Goal: Transaction & Acquisition: Purchase product/service

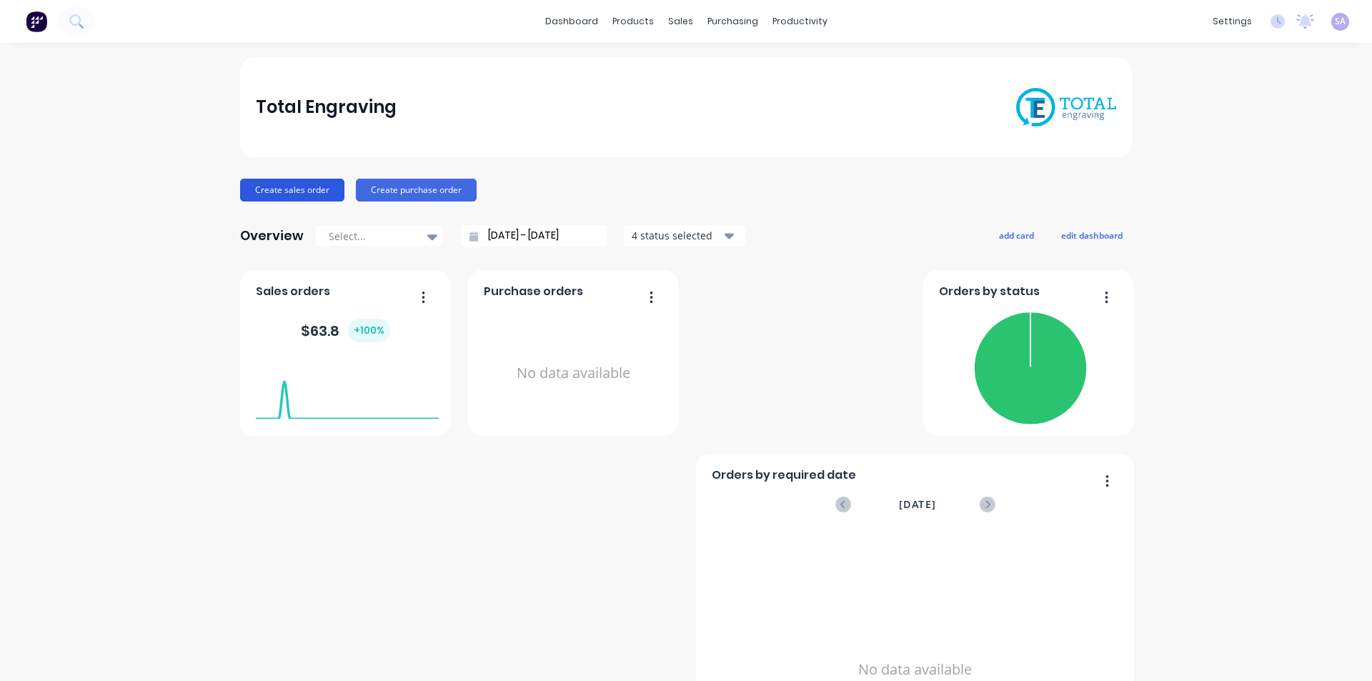
click at [302, 179] on button "Create sales order" at bounding box center [292, 190] width 104 height 23
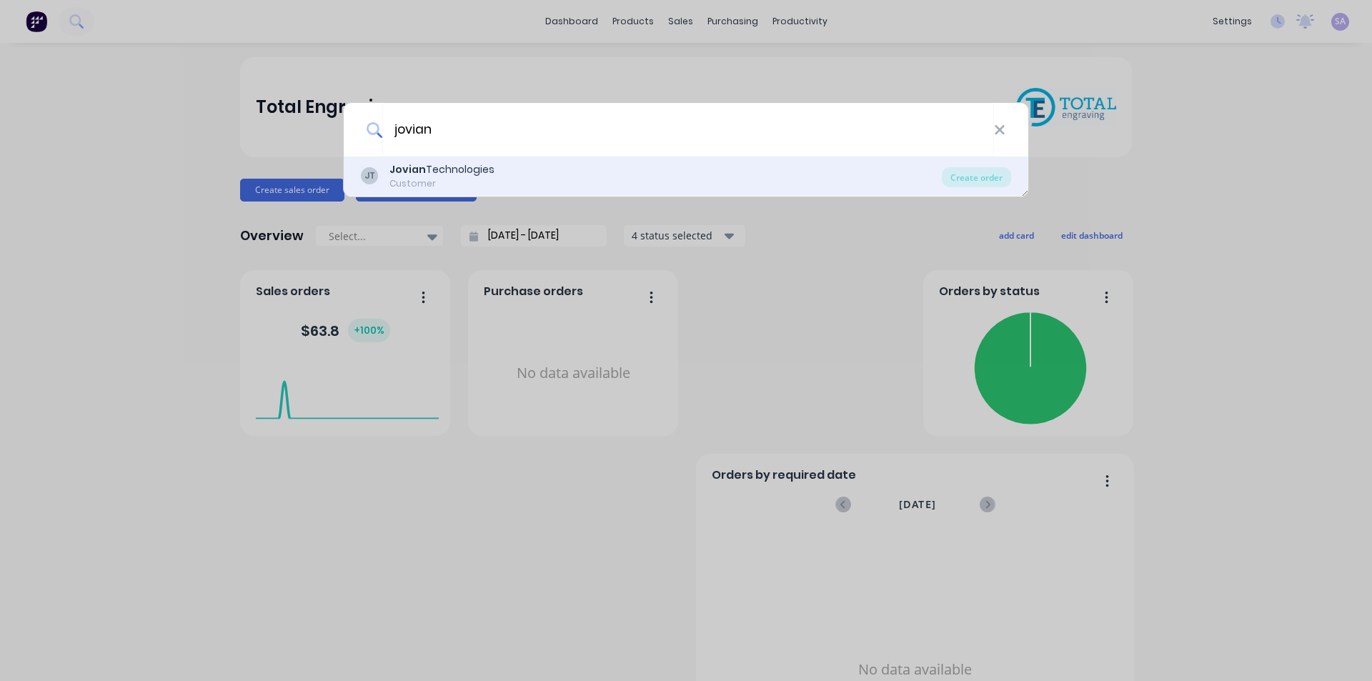
type input "jovian"
click at [510, 166] on div "[PERSON_NAME] Technologies Customer" at bounding box center [651, 176] width 581 height 28
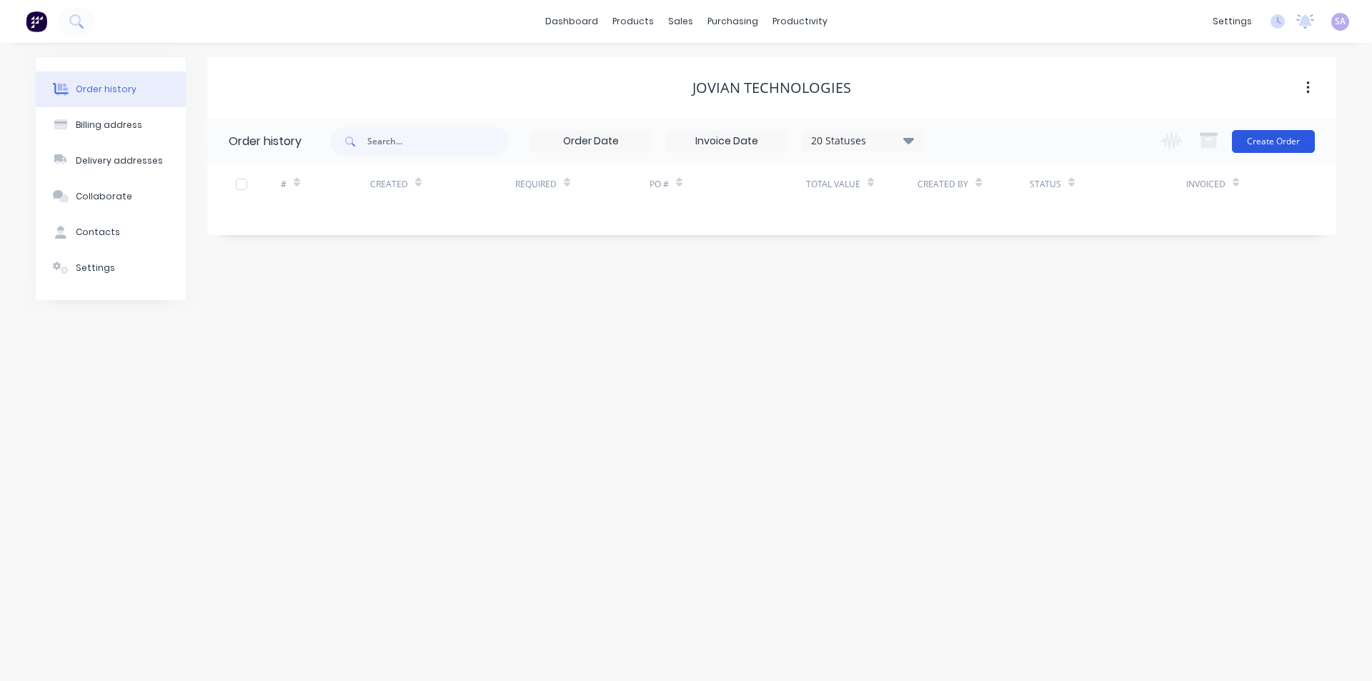
click at [1302, 144] on button "Create Order" at bounding box center [1273, 141] width 83 height 23
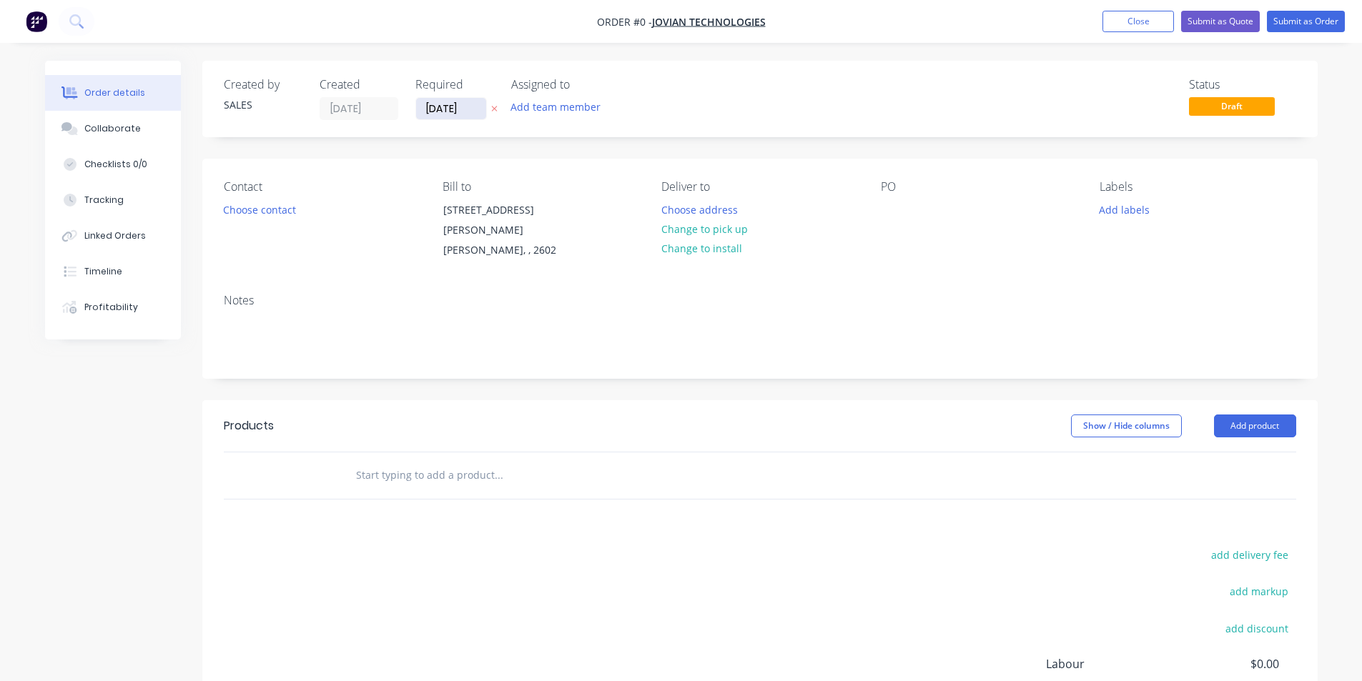
click at [463, 107] on input "[DATE]" at bounding box center [451, 108] width 70 height 21
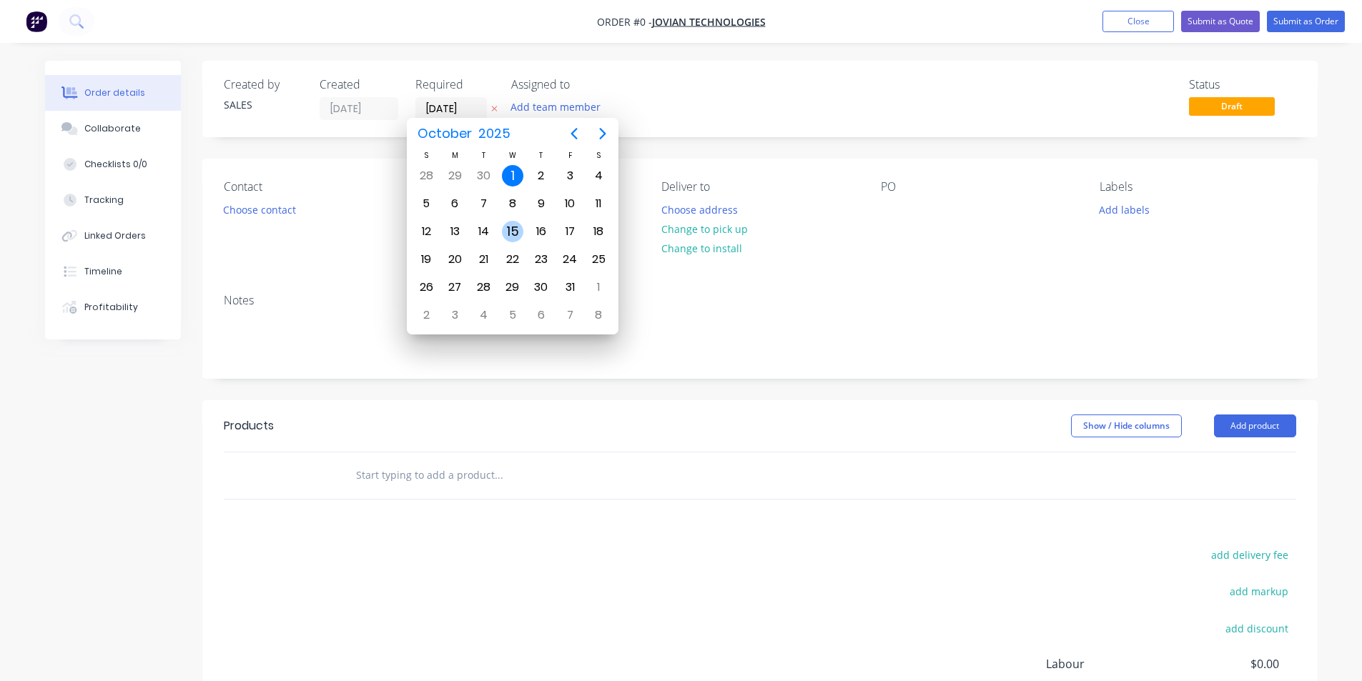
click at [512, 232] on div "15" at bounding box center [512, 231] width 21 height 21
type input "[DATE]"
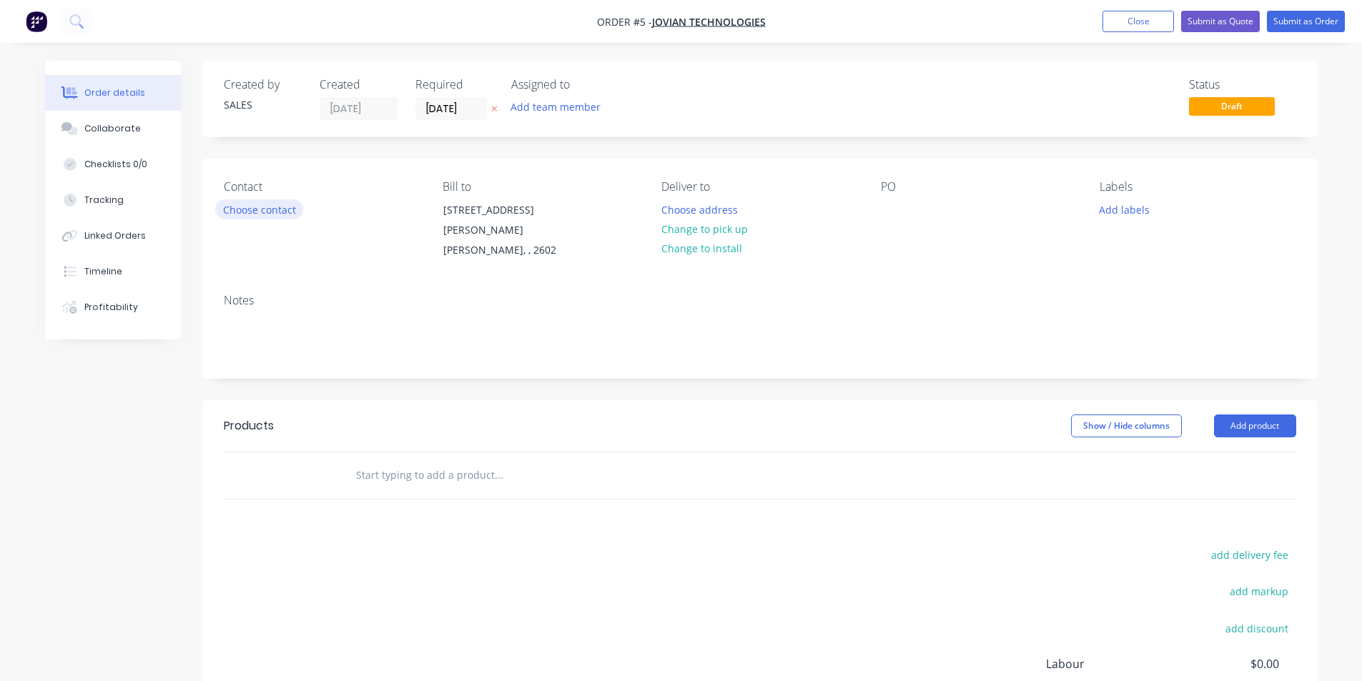
click at [265, 199] on button "Choose contact" at bounding box center [259, 208] width 88 height 19
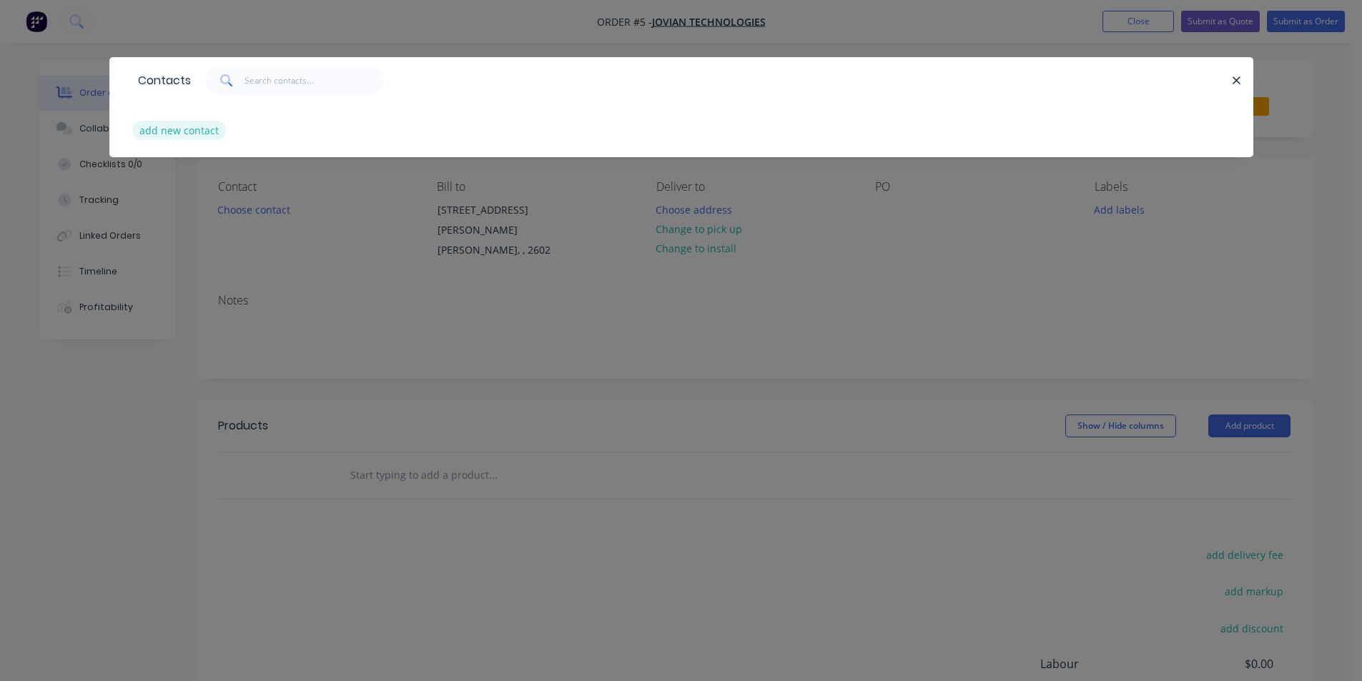
click at [154, 122] on button "add new contact" at bounding box center [179, 130] width 94 height 19
select select "AU"
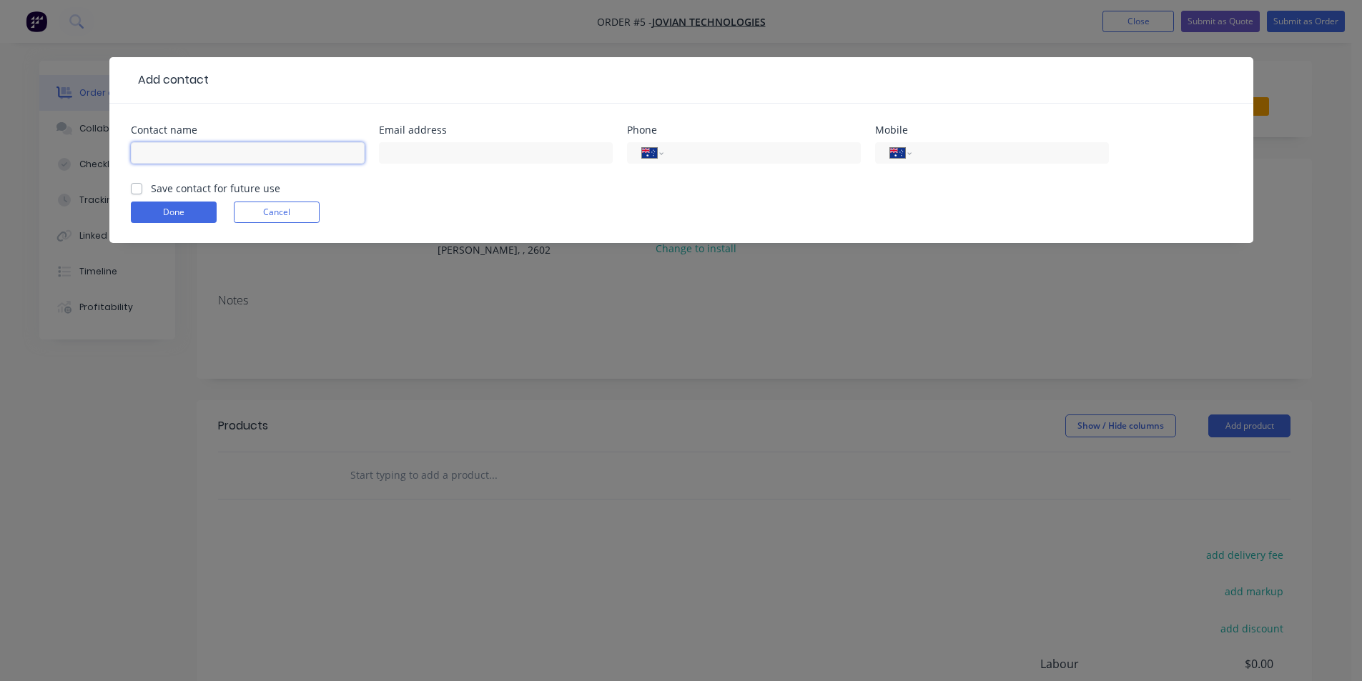
click at [211, 142] on input "text" at bounding box center [248, 152] width 234 height 21
click at [267, 143] on input "Joh" at bounding box center [248, 152] width 234 height 21
type input "[PERSON_NAME]"
click at [425, 142] on input "text" at bounding box center [496, 152] width 234 height 21
paste input "[EMAIL_ADDRESS][DOMAIN_NAME]"
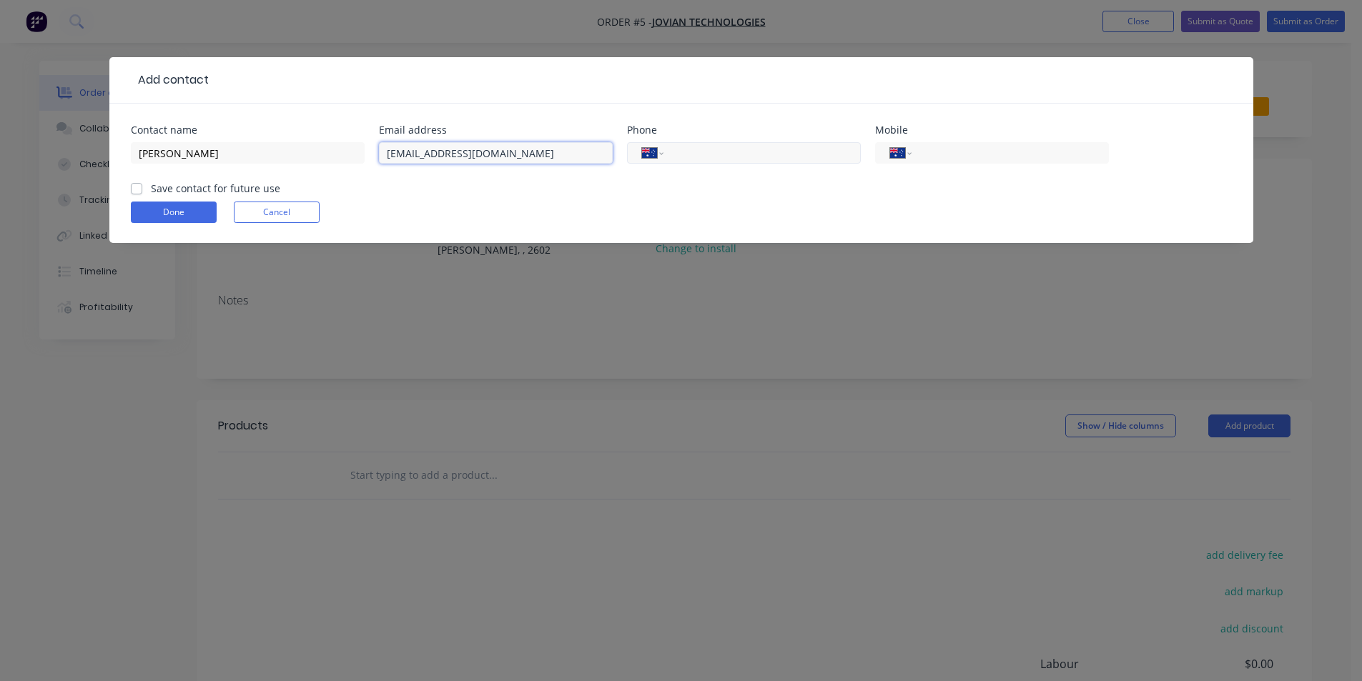
type input "[EMAIL_ADDRESS][DOMAIN_NAME]"
click at [761, 145] on input "tel" at bounding box center [759, 153] width 172 height 16
drag, startPoint x: 140, startPoint y: 172, endPoint x: 149, endPoint y: 177, distance: 10.3
click at [140, 181] on div "Save contact for future use" at bounding box center [205, 188] width 149 height 15
click at [151, 181] on label "Save contact for future use" at bounding box center [215, 188] width 129 height 15
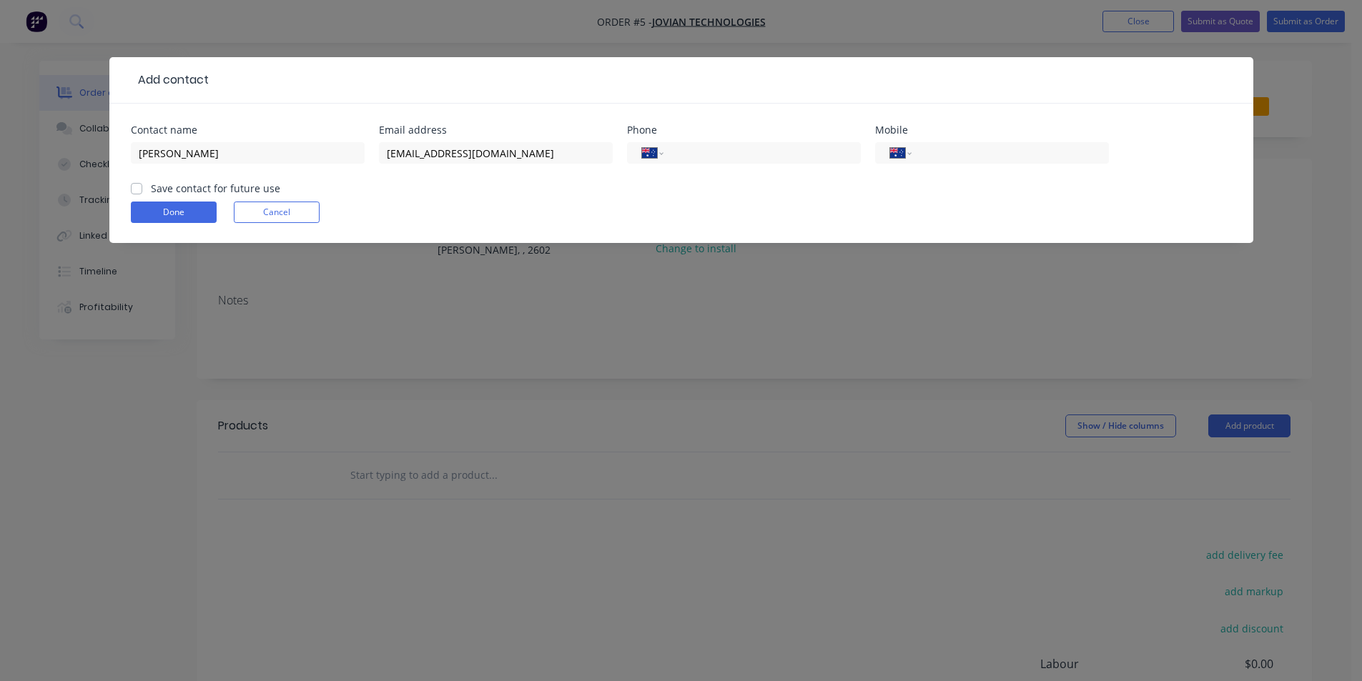
click at [134, 181] on input "Save contact for future use" at bounding box center [136, 188] width 11 height 14
checkbox input "true"
click at [149, 202] on button "Done" at bounding box center [174, 212] width 86 height 21
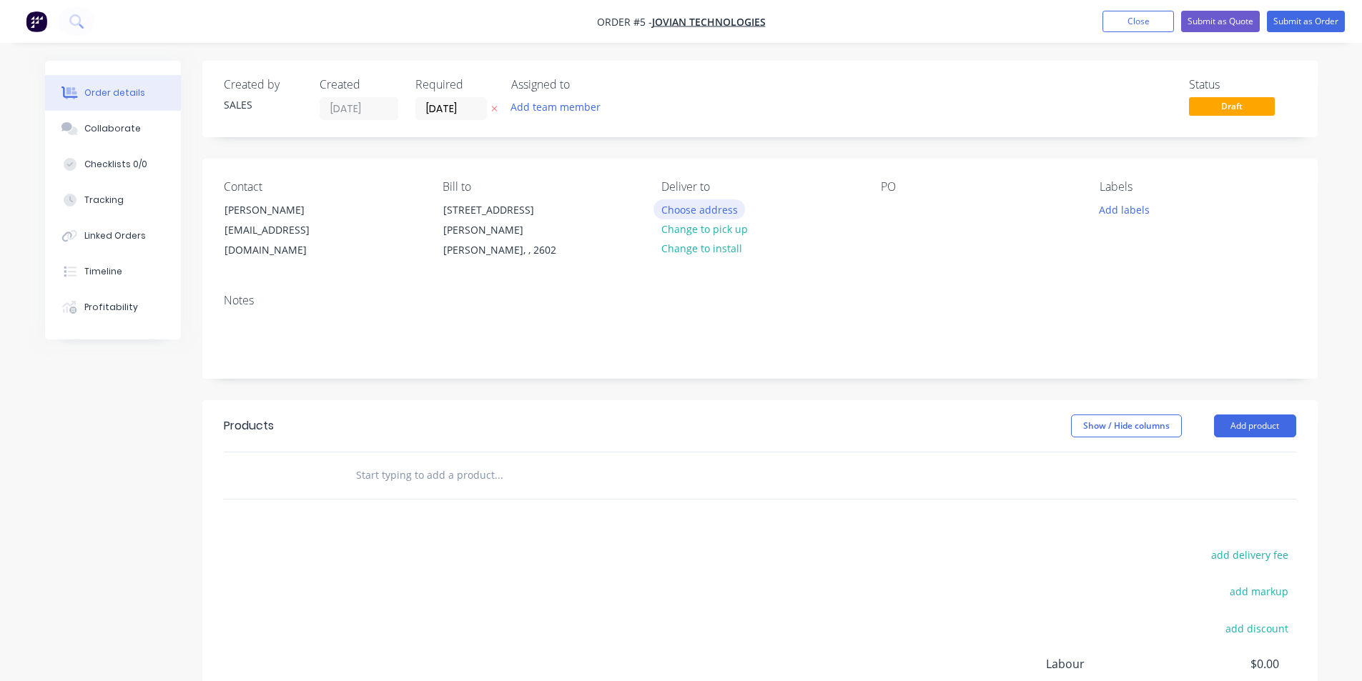
click at [688, 199] on button "Choose address" at bounding box center [698, 208] width 91 height 19
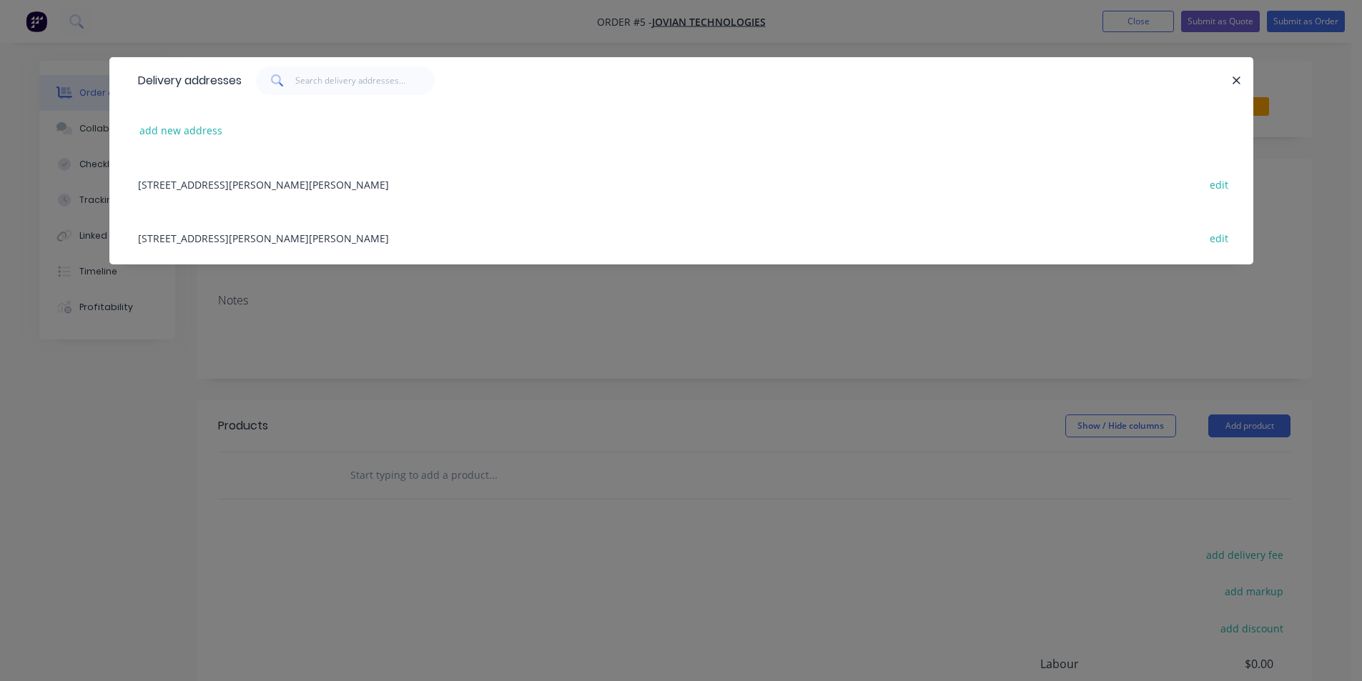
click at [231, 172] on div "[STREET_ADDRESS][PERSON_NAME][PERSON_NAME] edit" at bounding box center [681, 184] width 1101 height 54
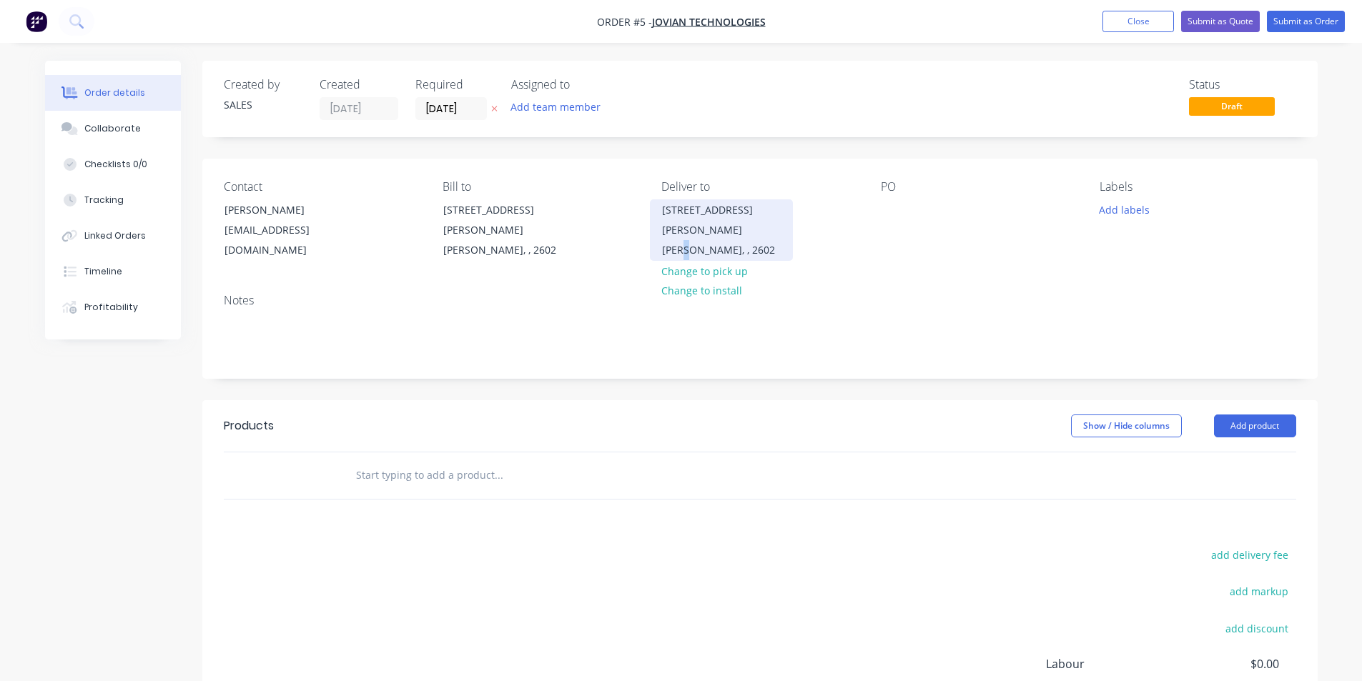
click at [685, 240] on div "[PERSON_NAME], , 2602" at bounding box center [721, 250] width 119 height 20
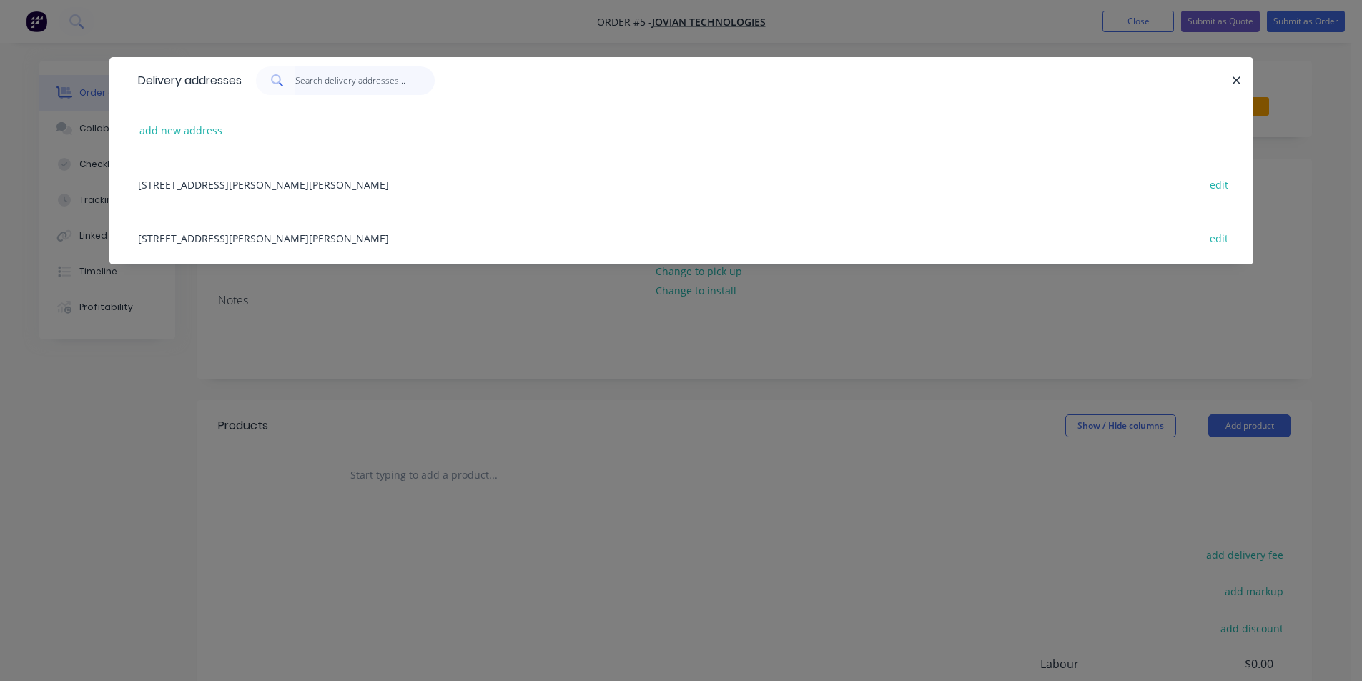
click at [345, 71] on input "text" at bounding box center [364, 80] width 139 height 29
click at [1219, 174] on button "edit" at bounding box center [1219, 183] width 34 height 19
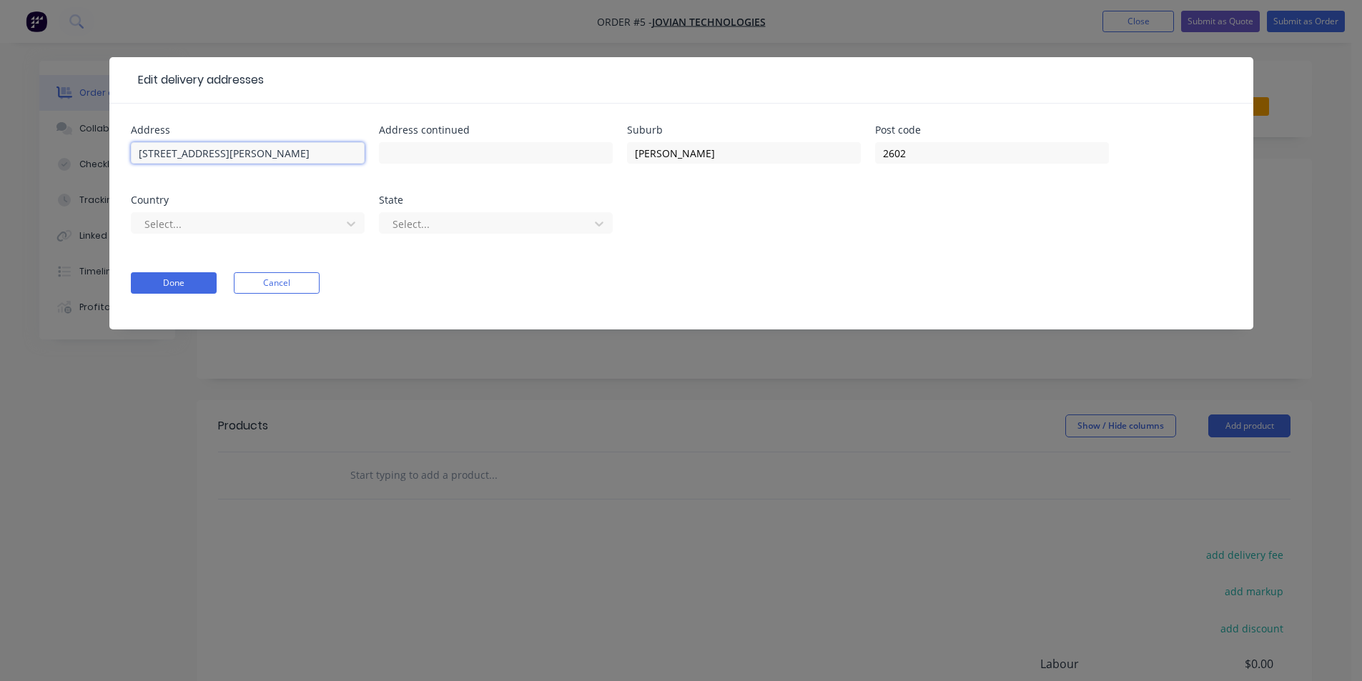
click at [310, 142] on input "[STREET_ADDRESS][PERSON_NAME]" at bounding box center [248, 152] width 234 height 21
type input "[STREET_ADDRESS][PERSON_NAME]"
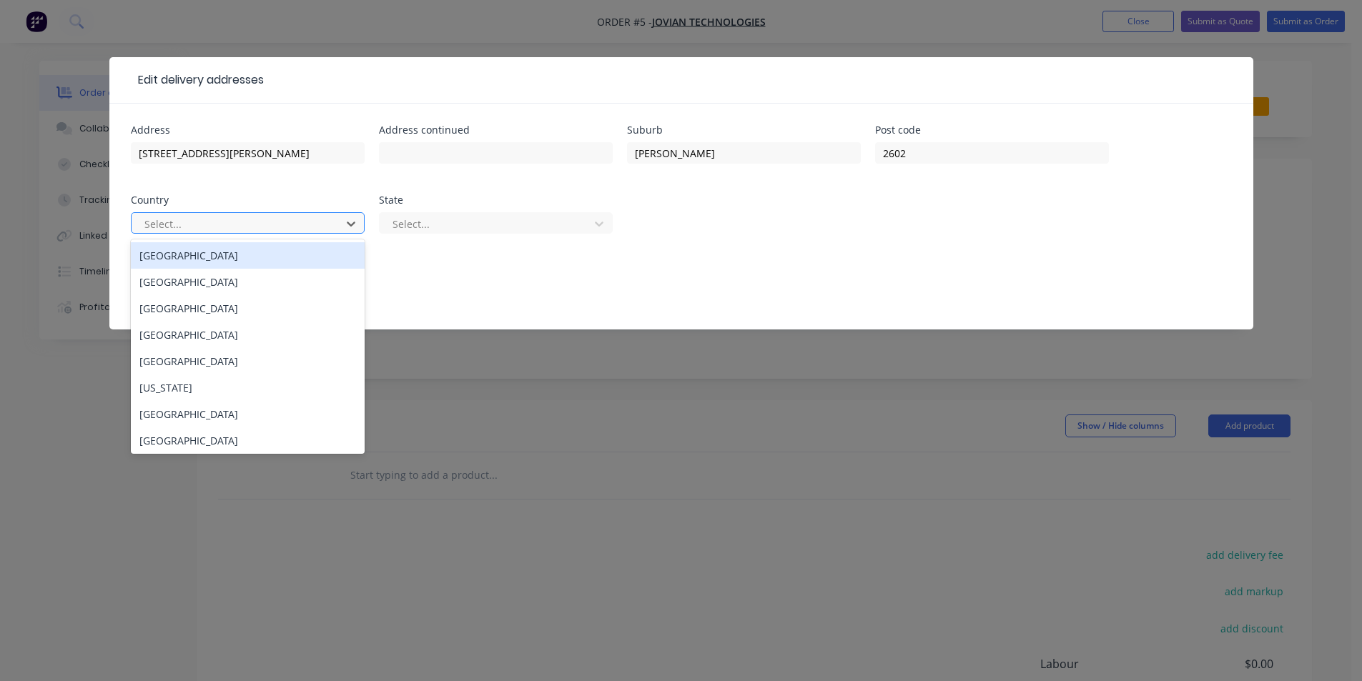
click at [318, 242] on div "[GEOGRAPHIC_DATA]" at bounding box center [248, 255] width 234 height 26
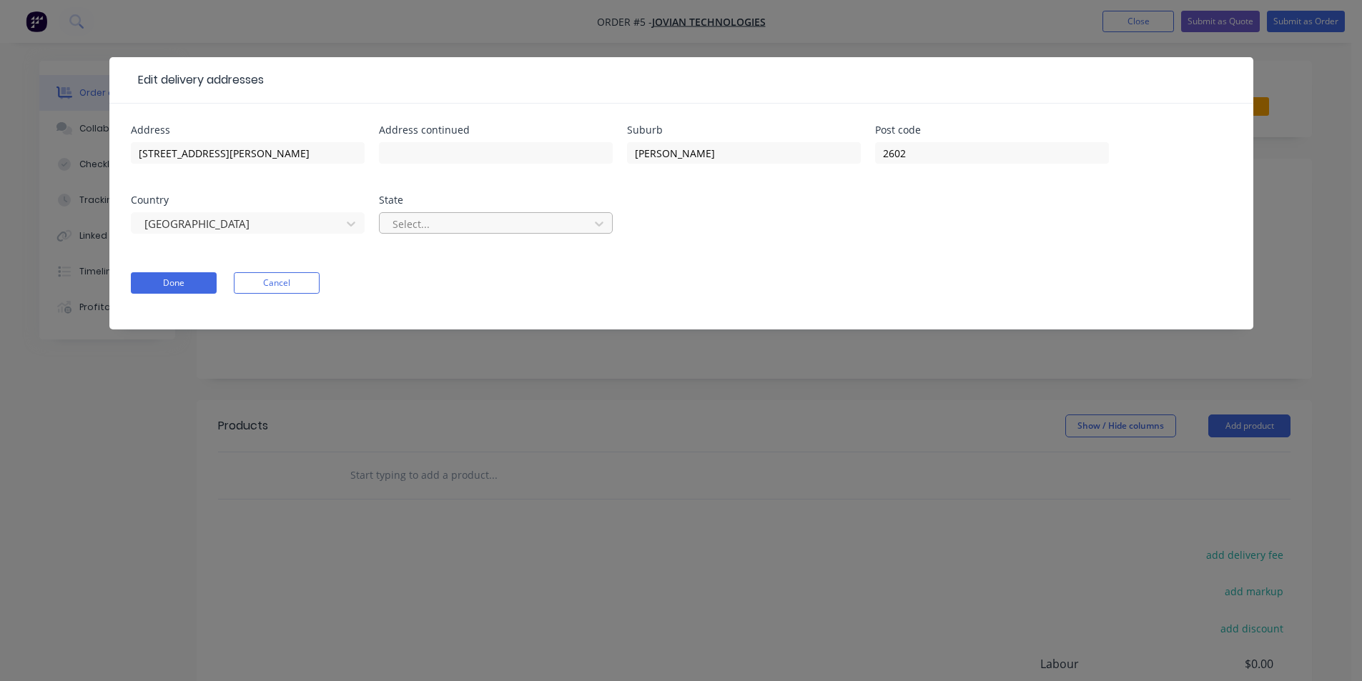
click at [467, 215] on div at bounding box center [486, 224] width 191 height 18
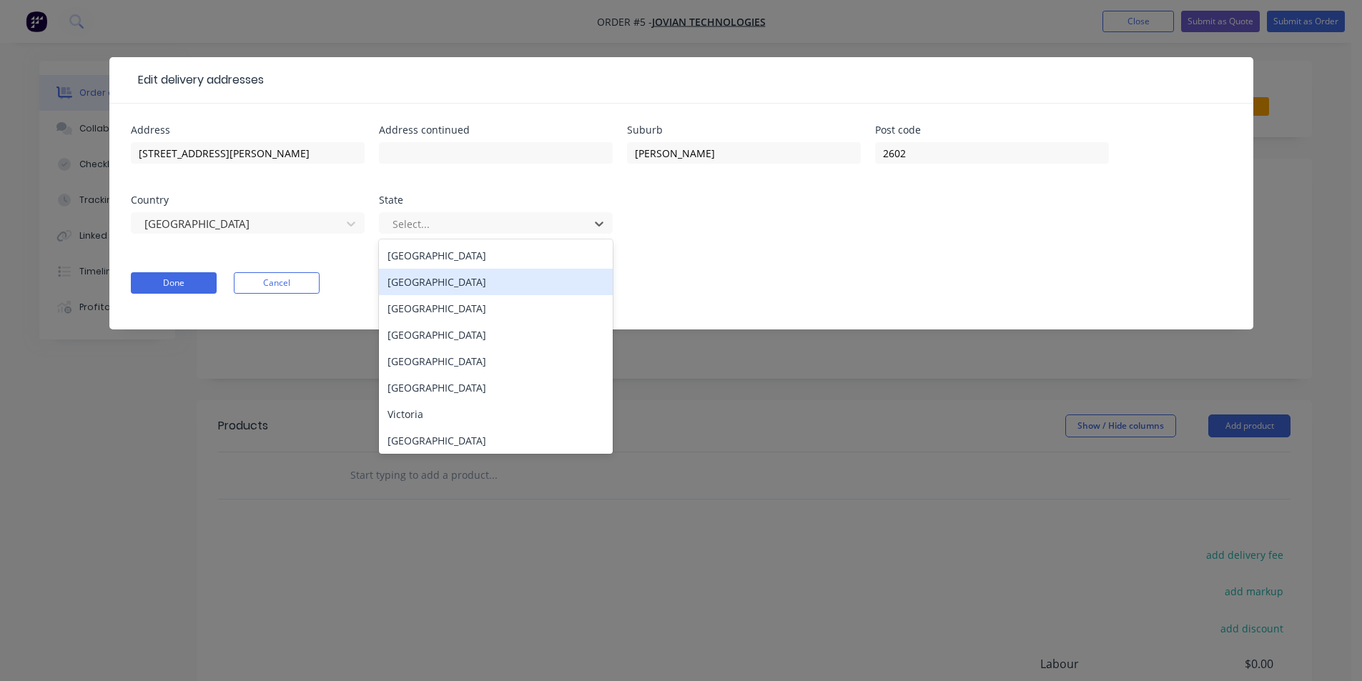
click at [522, 242] on div "[GEOGRAPHIC_DATA]" at bounding box center [496, 255] width 234 height 26
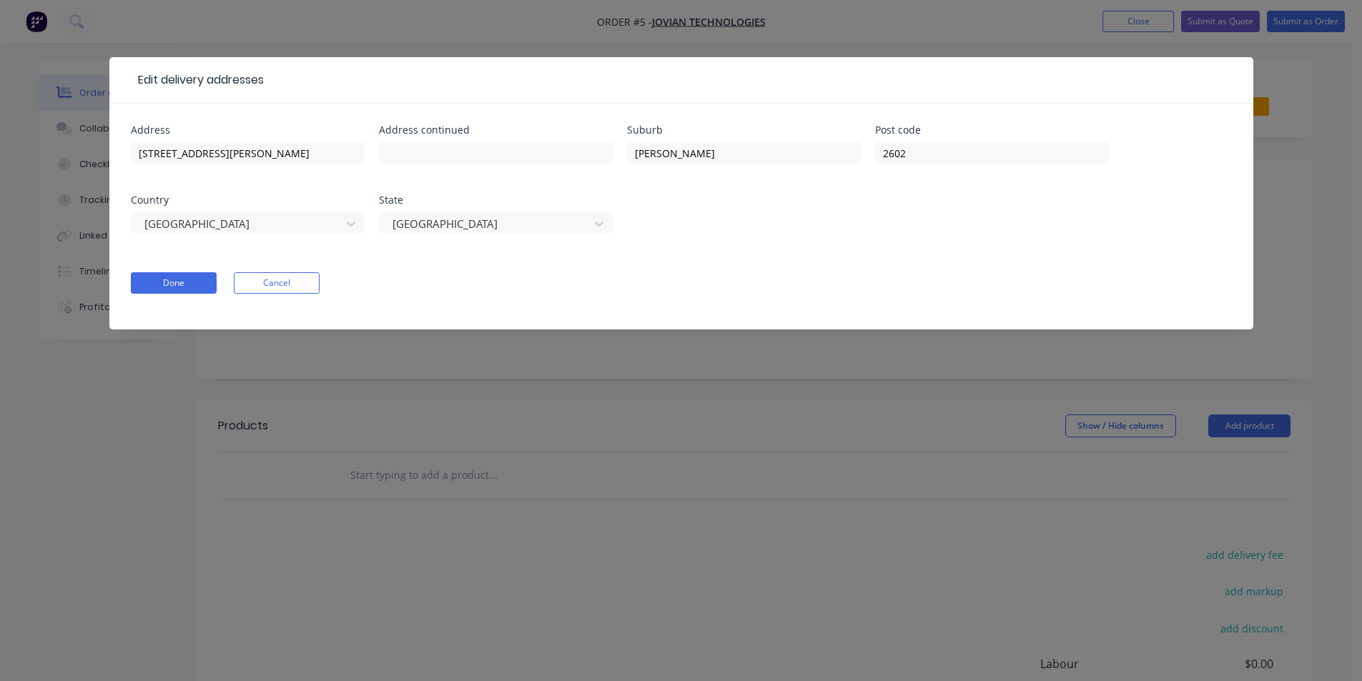
click at [718, 230] on form "Address [STREET_ADDRESS][PERSON_NAME] Address continued Suburb [PERSON_NAME] Po…" at bounding box center [681, 227] width 1101 height 204
click at [716, 229] on form "Address [STREET_ADDRESS][PERSON_NAME] Address continued Suburb [PERSON_NAME] Po…" at bounding box center [681, 227] width 1101 height 204
click at [194, 272] on button "Done" at bounding box center [174, 282] width 86 height 21
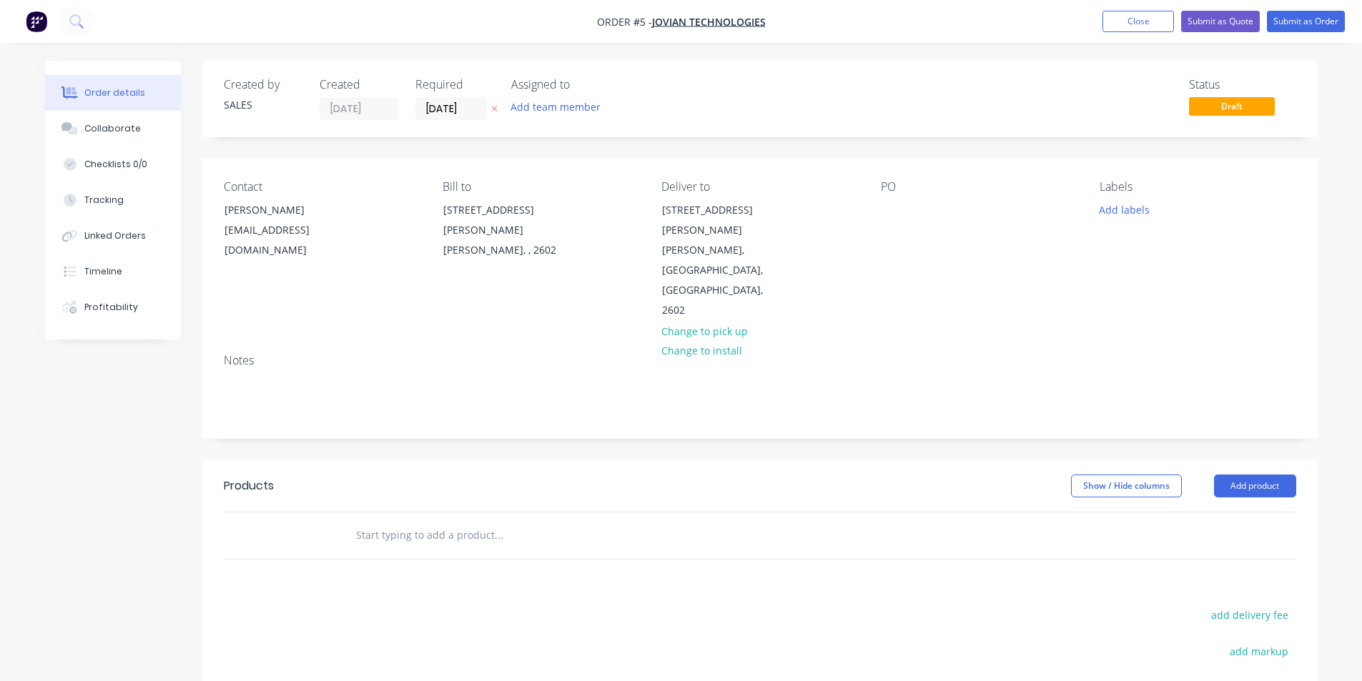
click at [905, 187] on div "PO" at bounding box center [979, 250] width 196 height 141
click at [898, 180] on div "PO" at bounding box center [979, 187] width 196 height 14
click at [1117, 199] on button "Add labels" at bounding box center [1125, 208] width 66 height 19
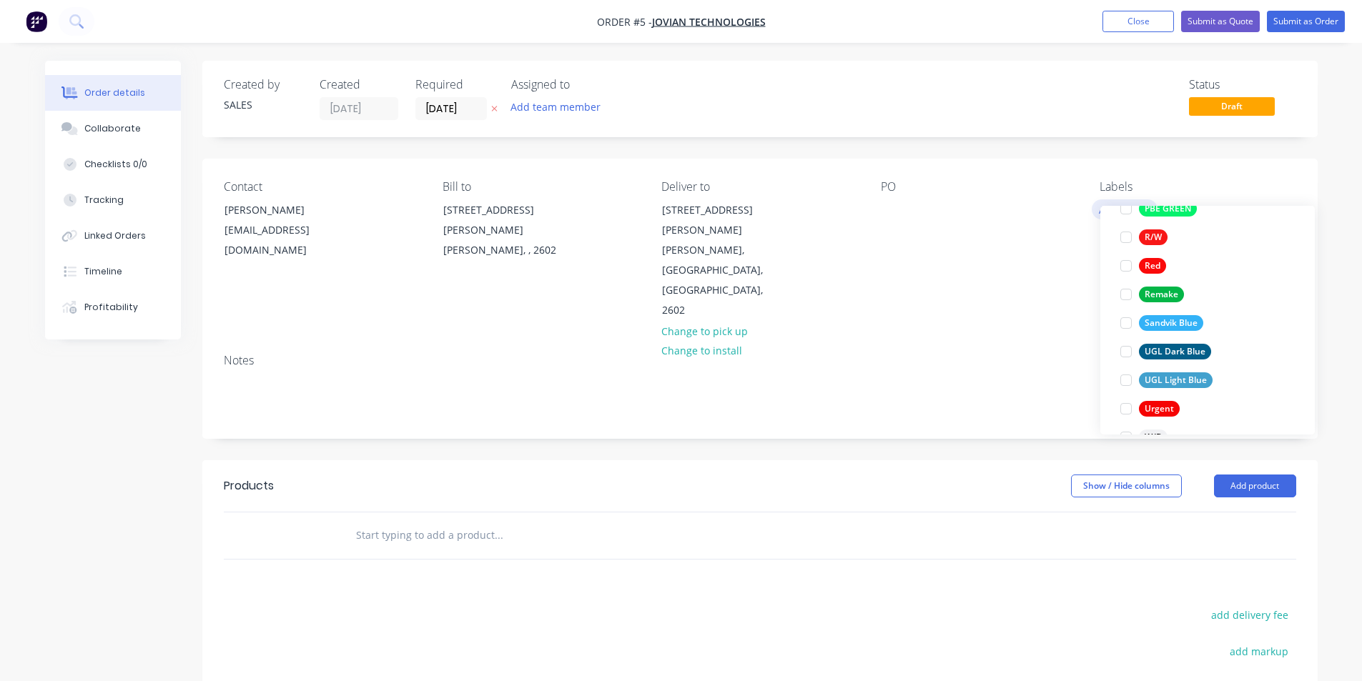
scroll to position [485, 0]
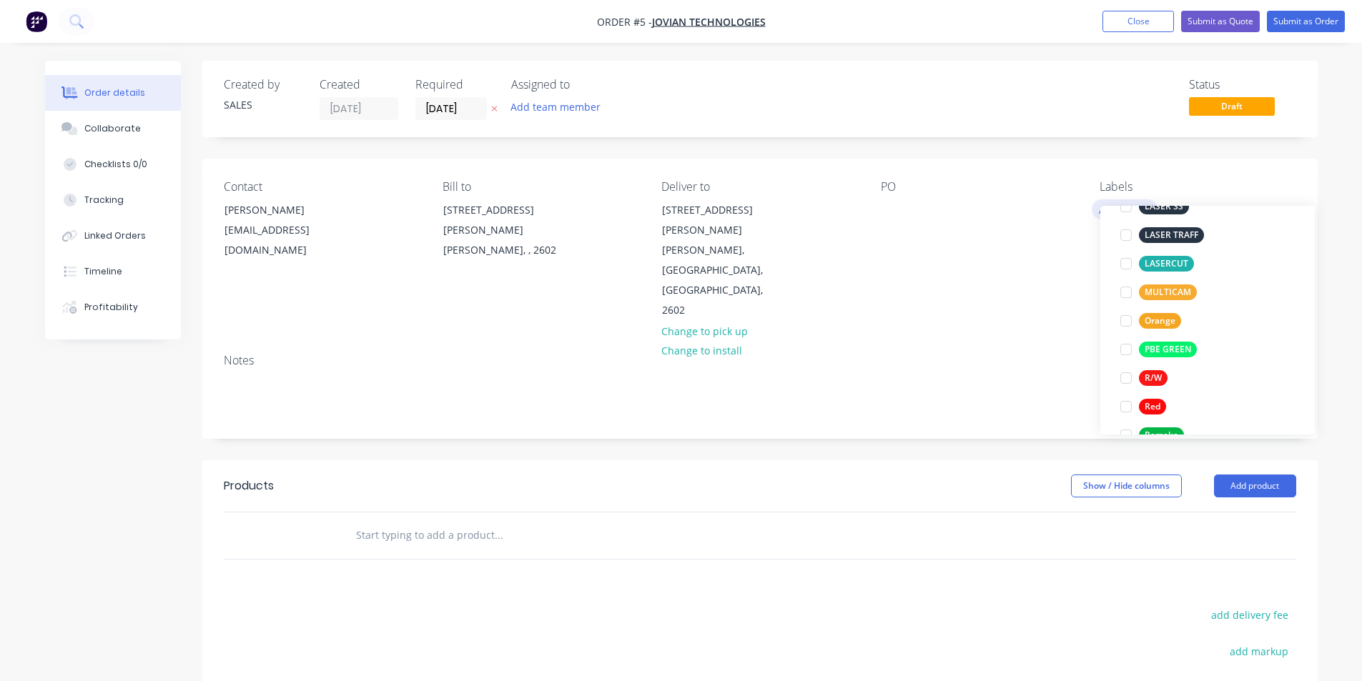
click at [1124, 199] on button "Add labels" at bounding box center [1125, 208] width 66 height 19
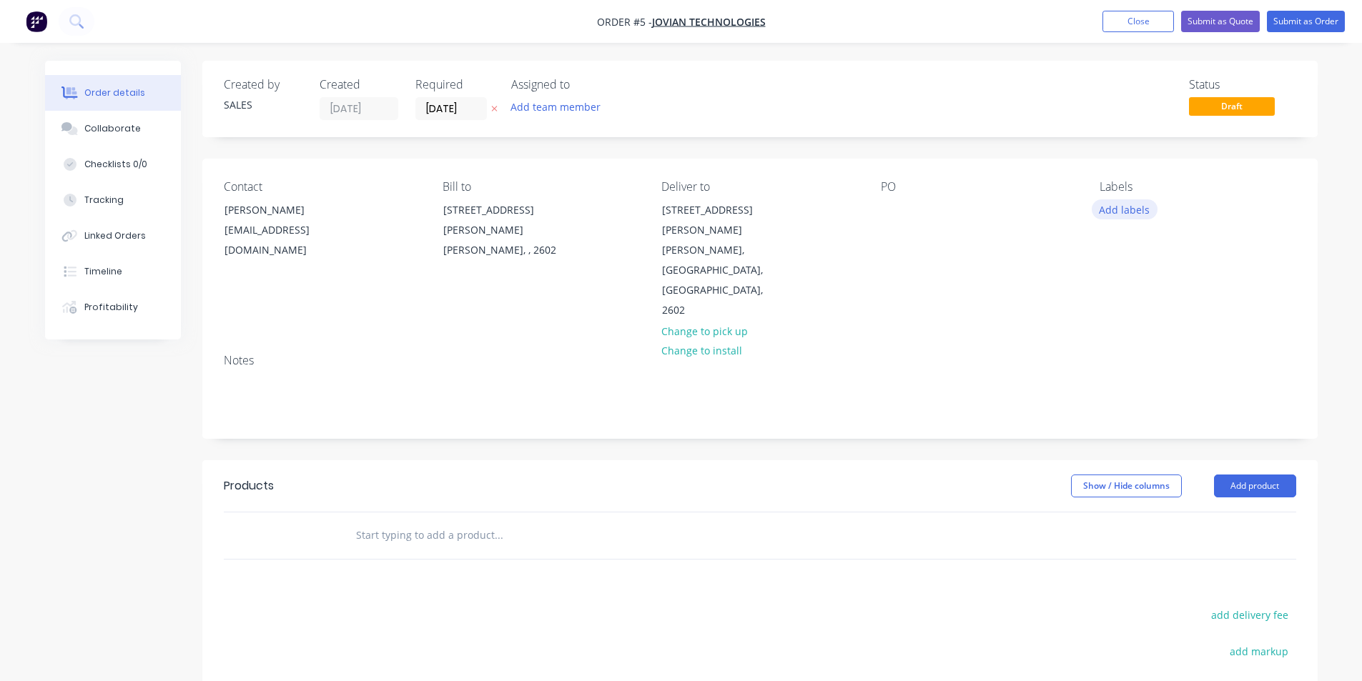
drag, startPoint x: 1114, startPoint y: 190, endPoint x: 1120, endPoint y: 199, distance: 10.7
click at [1114, 199] on button "Add labels" at bounding box center [1125, 208] width 66 height 19
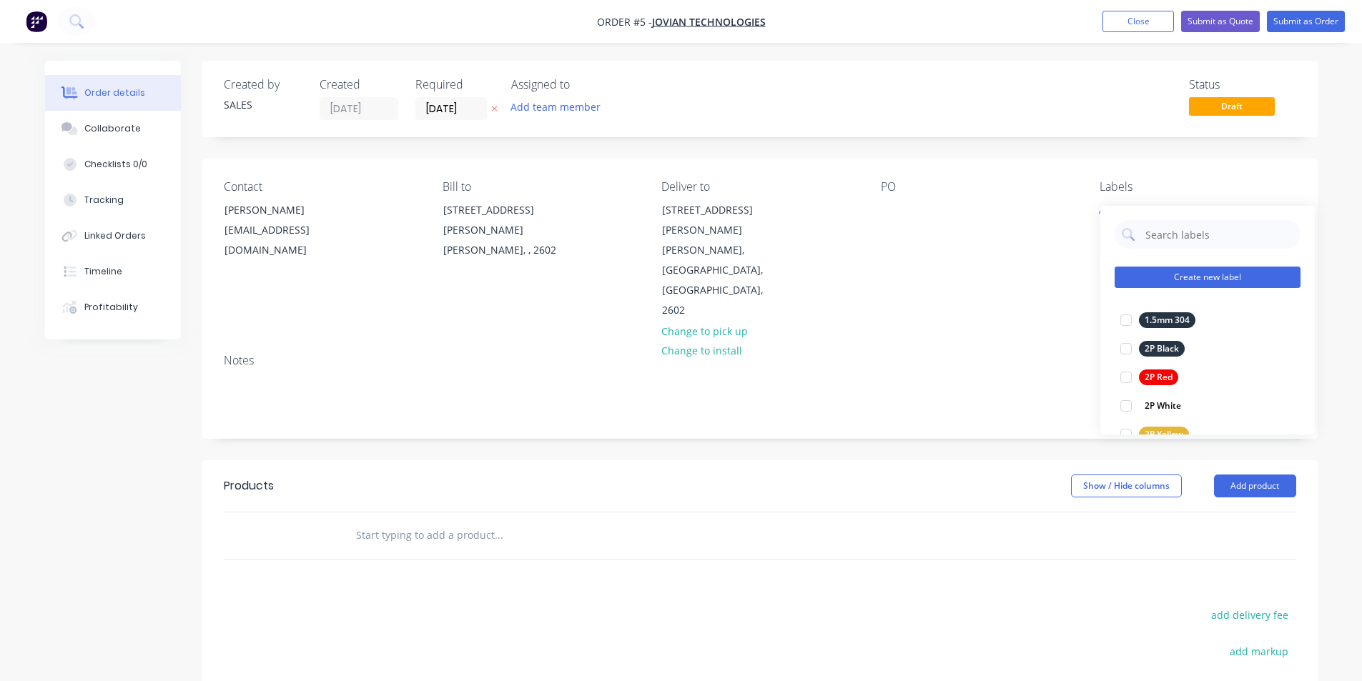
click at [1189, 275] on button "Create new label" at bounding box center [1207, 277] width 186 height 21
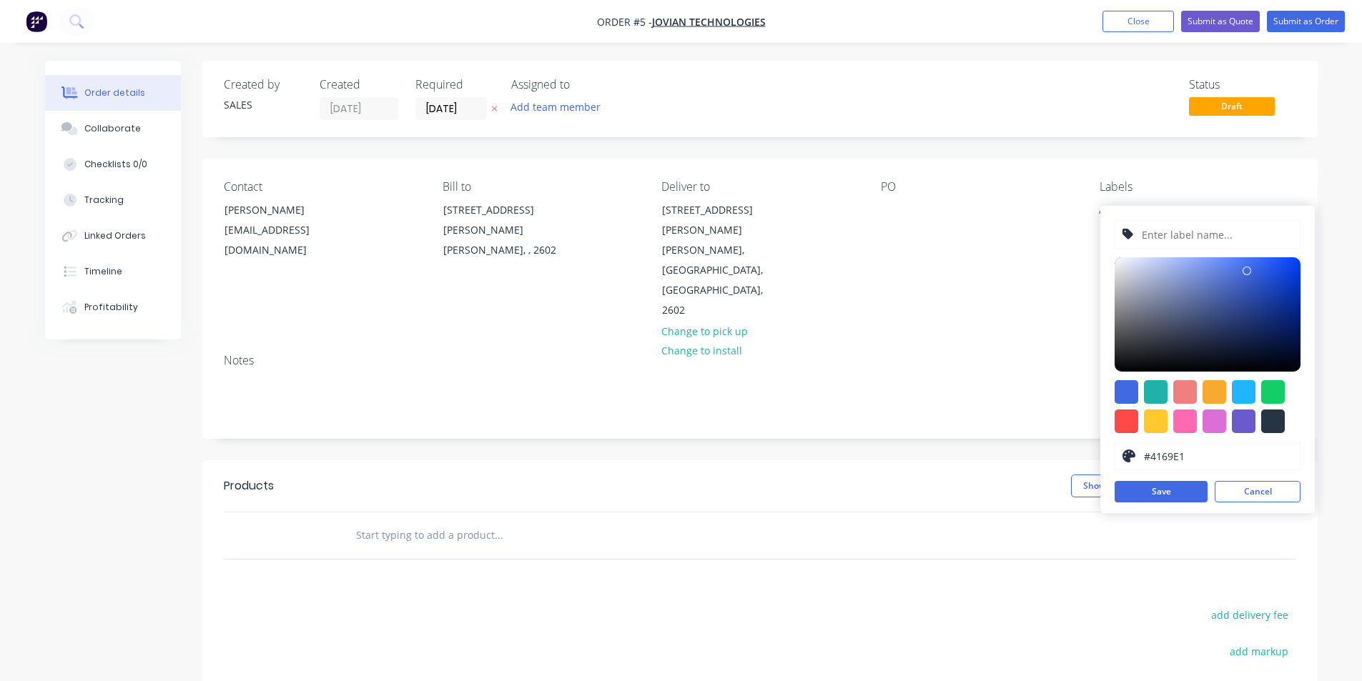
click at [1154, 234] on input "text" at bounding box center [1216, 234] width 152 height 27
click at [1180, 234] on input "2mm ALuminium" at bounding box center [1216, 234] width 152 height 27
type input "2mm Aluminium"
type input "#A2ADB9"
drag, startPoint x: 1247, startPoint y: 270, endPoint x: 1137, endPoint y: 289, distance: 110.9
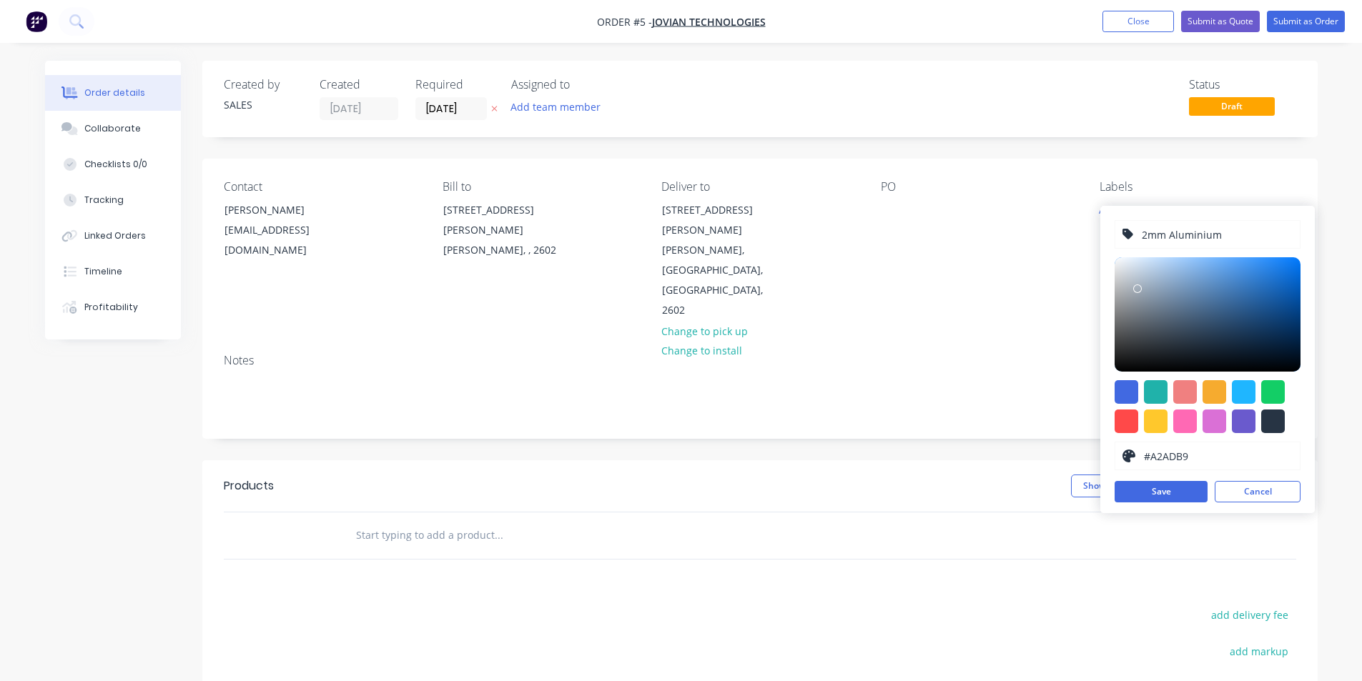
click at [1137, 289] on div at bounding box center [1137, 288] width 9 height 9
click at [1182, 487] on button "Save" at bounding box center [1160, 491] width 93 height 21
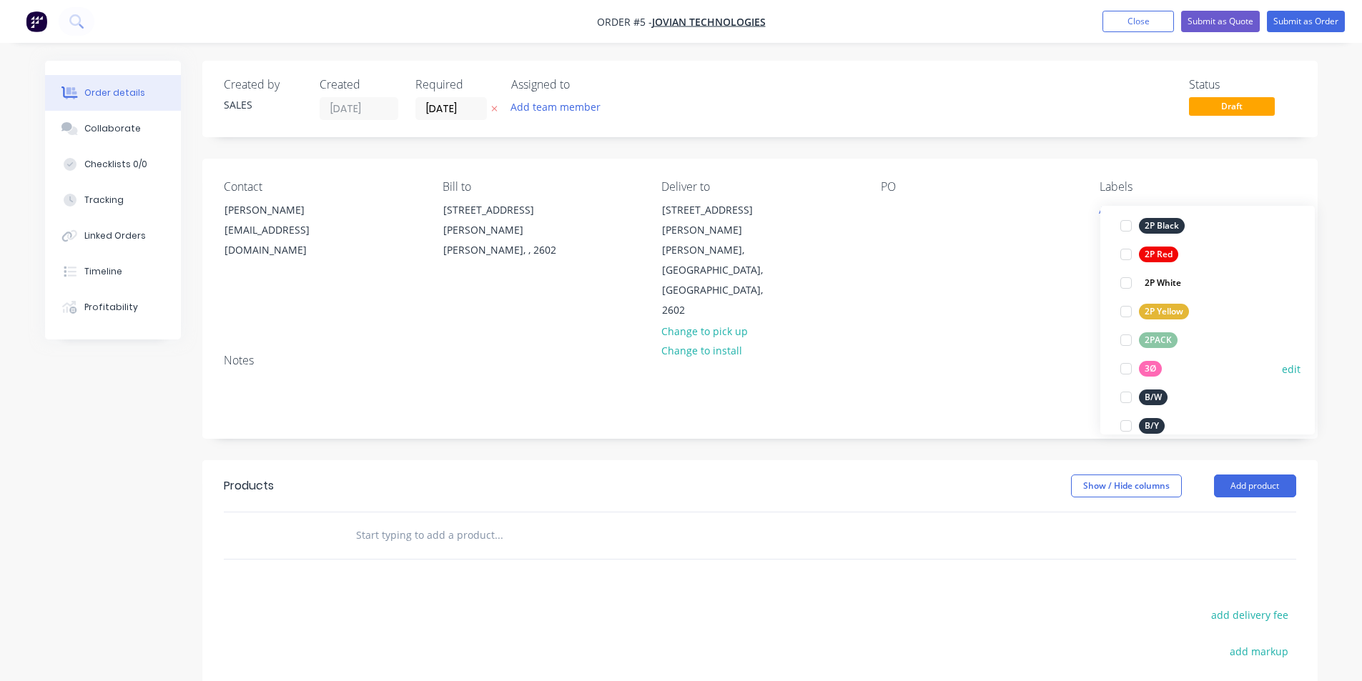
scroll to position [214, 0]
click at [1124, 388] on div at bounding box center [1126, 391] width 29 height 29
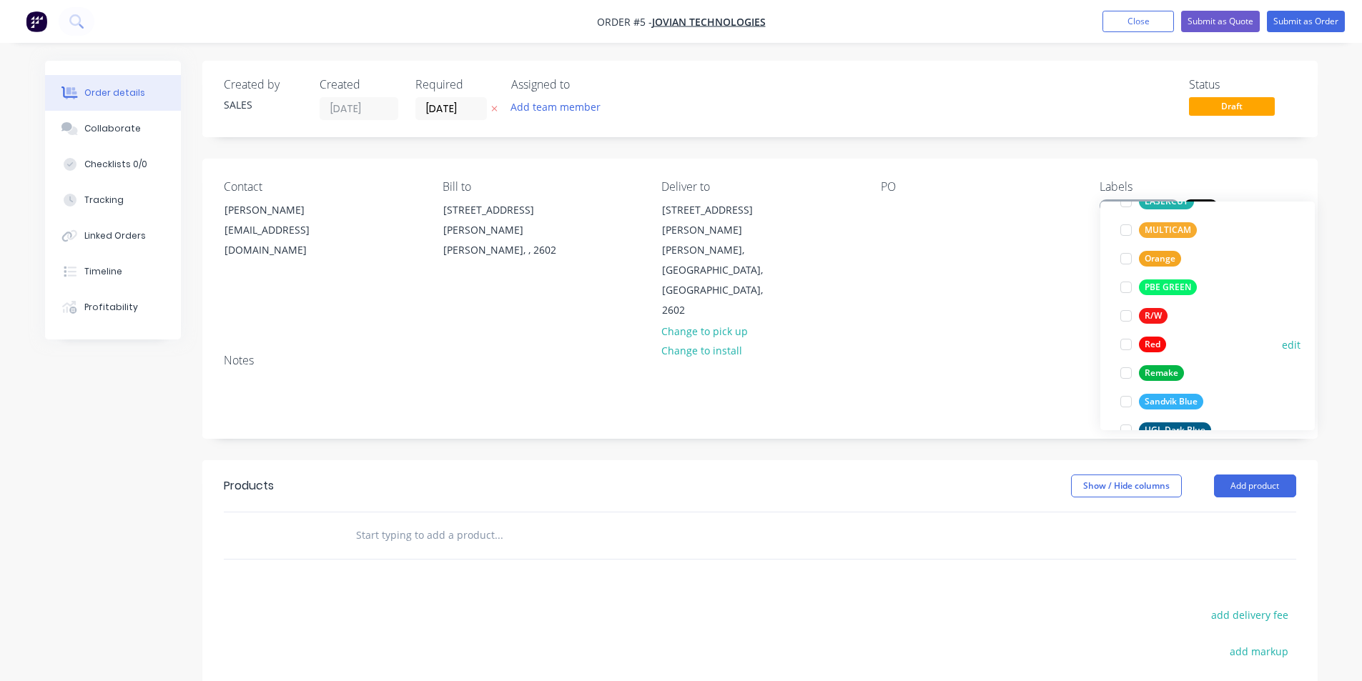
click at [1129, 340] on div at bounding box center [1126, 344] width 29 height 29
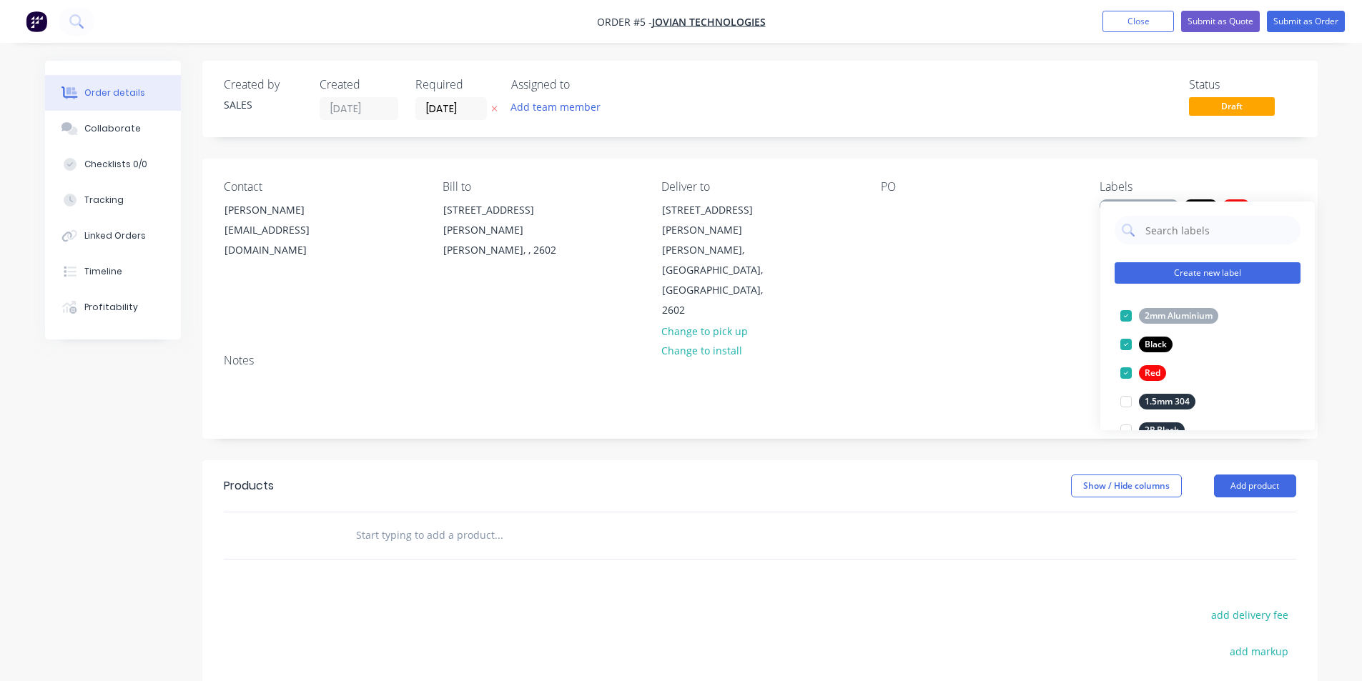
click at [1198, 275] on button "Create new label" at bounding box center [1207, 272] width 186 height 21
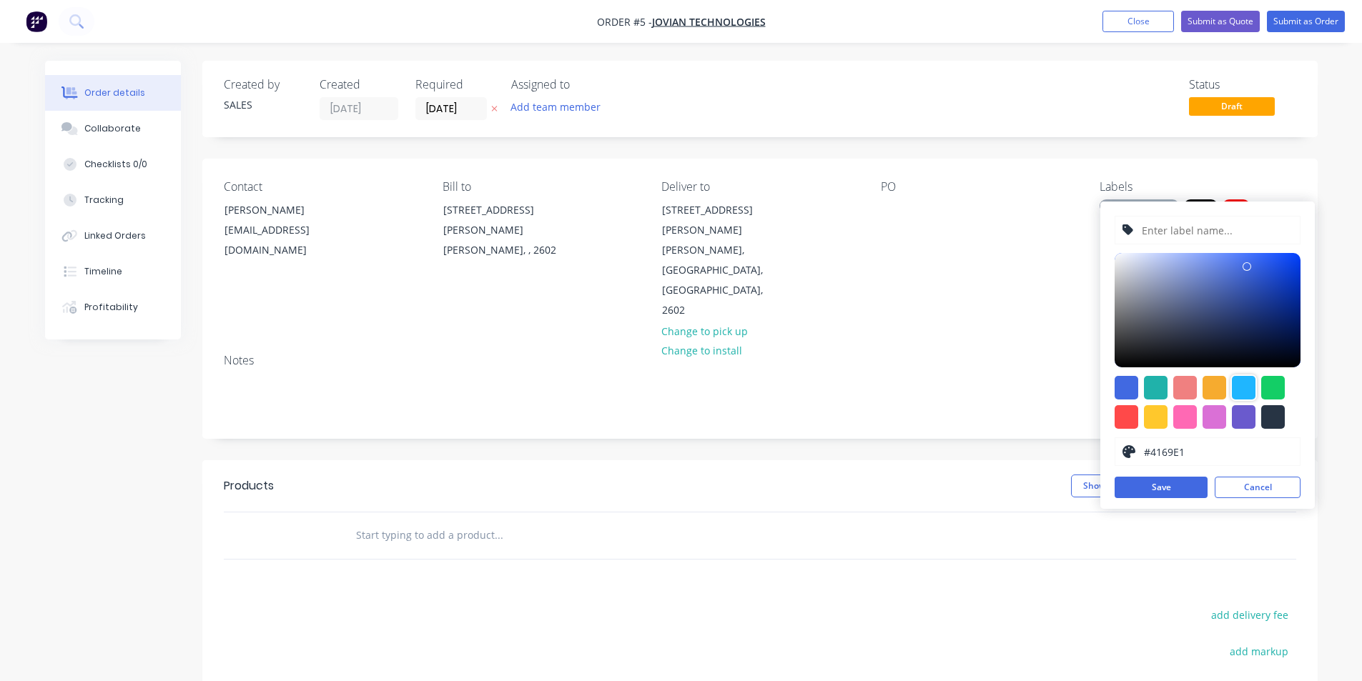
click at [1242, 390] on div at bounding box center [1244, 388] width 24 height 24
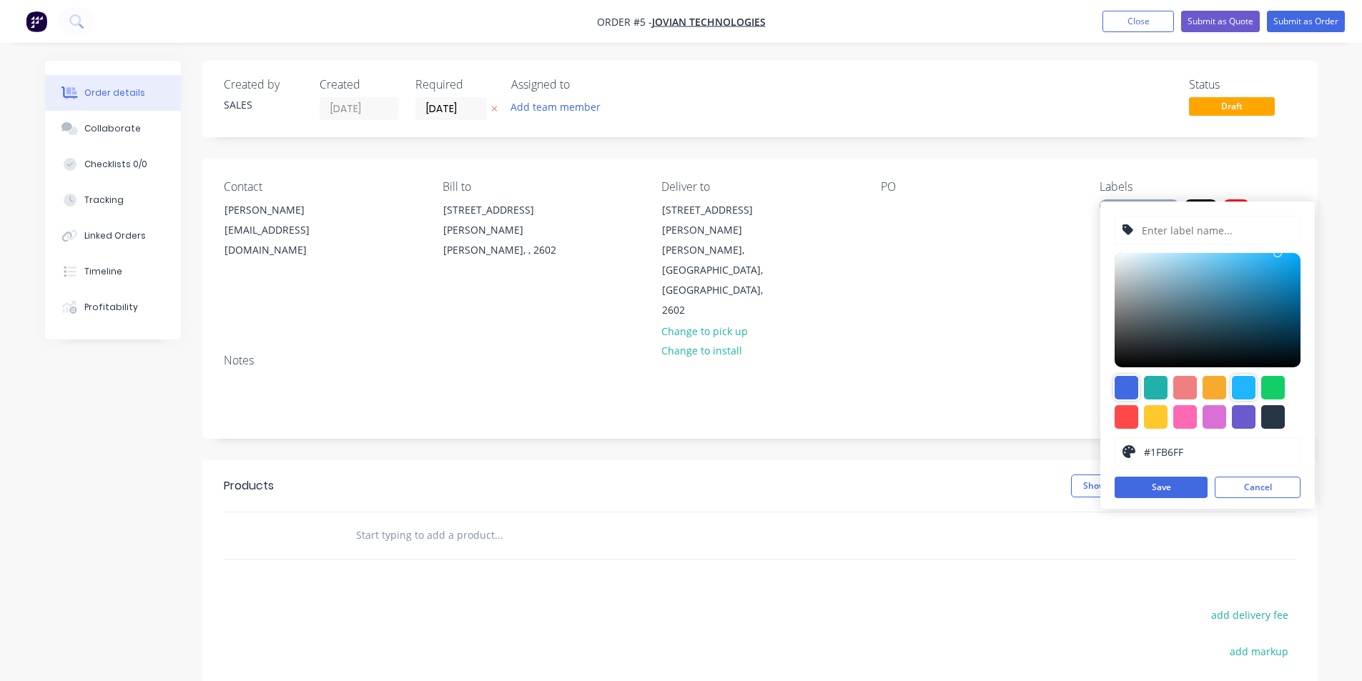
drag, startPoint x: 1127, startPoint y: 392, endPoint x: 1134, endPoint y: 397, distance: 9.0
click at [1134, 396] on div at bounding box center [1126, 388] width 24 height 24
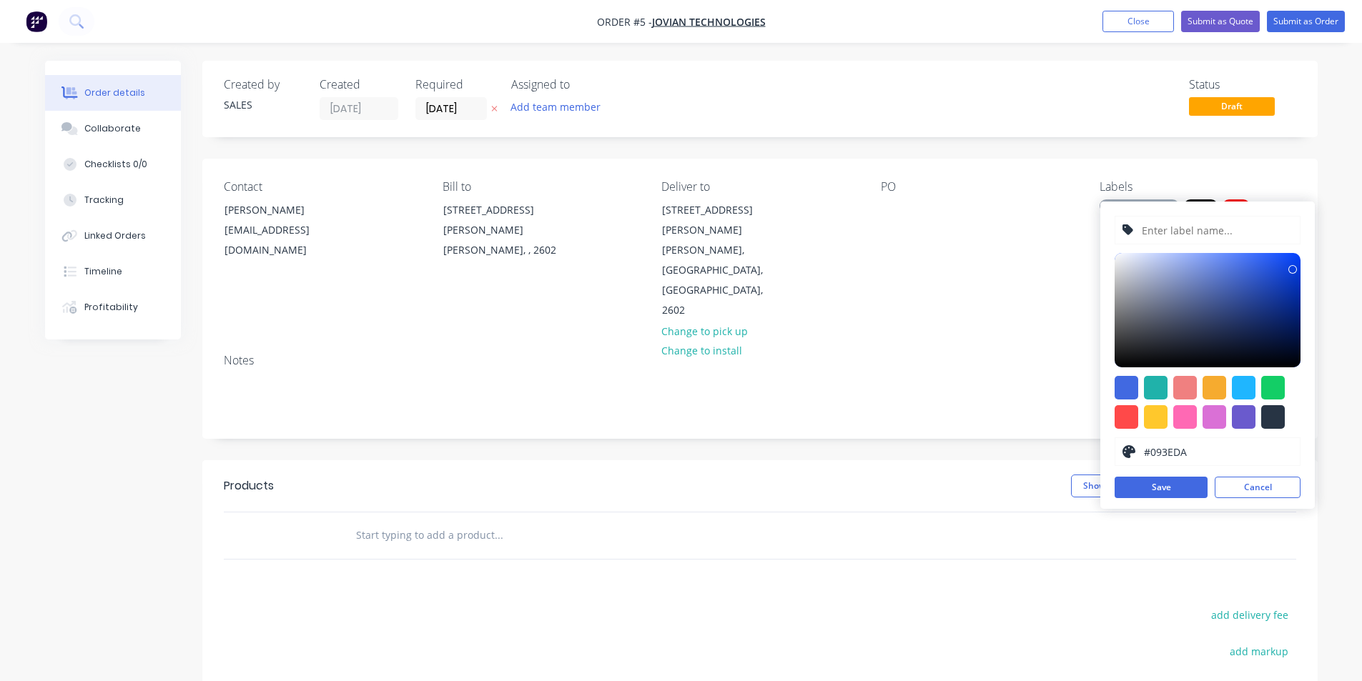
type input "#083EDA"
drag, startPoint x: 1247, startPoint y: 267, endPoint x: 1293, endPoint y: 269, distance: 45.8
click at [1293, 269] on div at bounding box center [1292, 269] width 9 height 9
click at [1209, 236] on input "text" at bounding box center [1216, 230] width 152 height 27
type input "Blue"
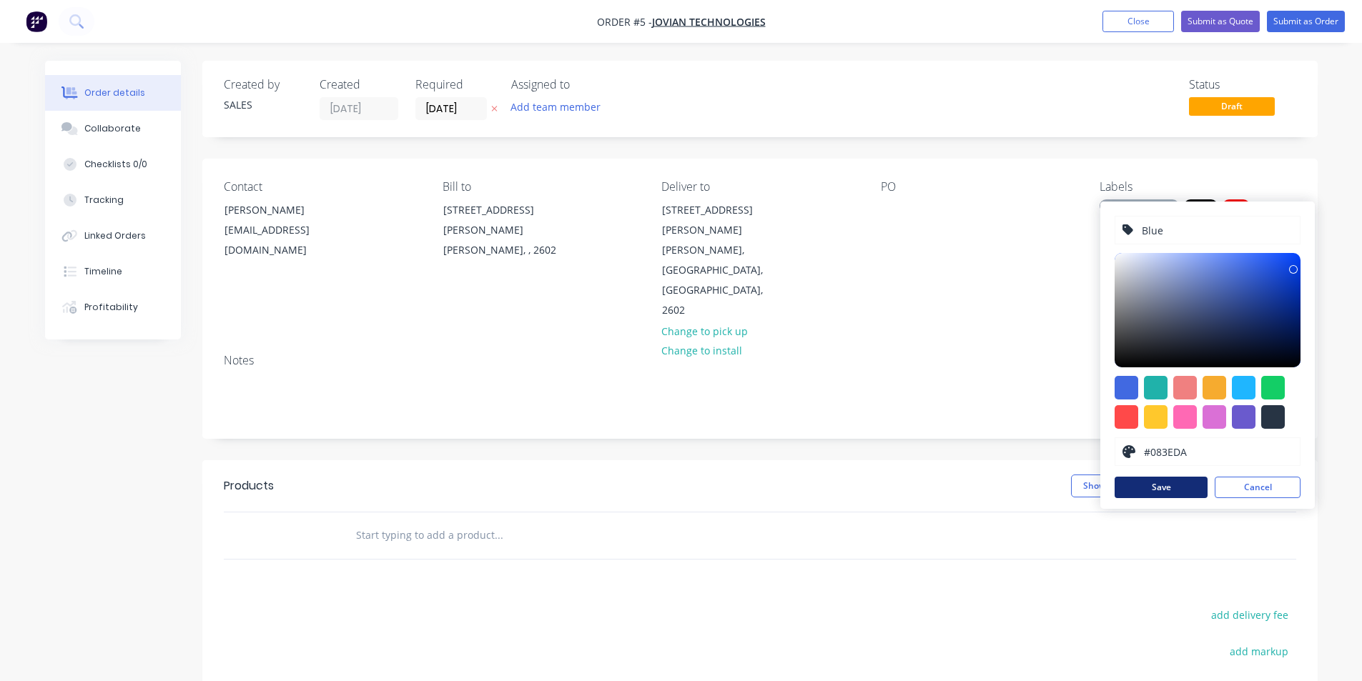
click at [1183, 490] on button "Save" at bounding box center [1160, 487] width 93 height 21
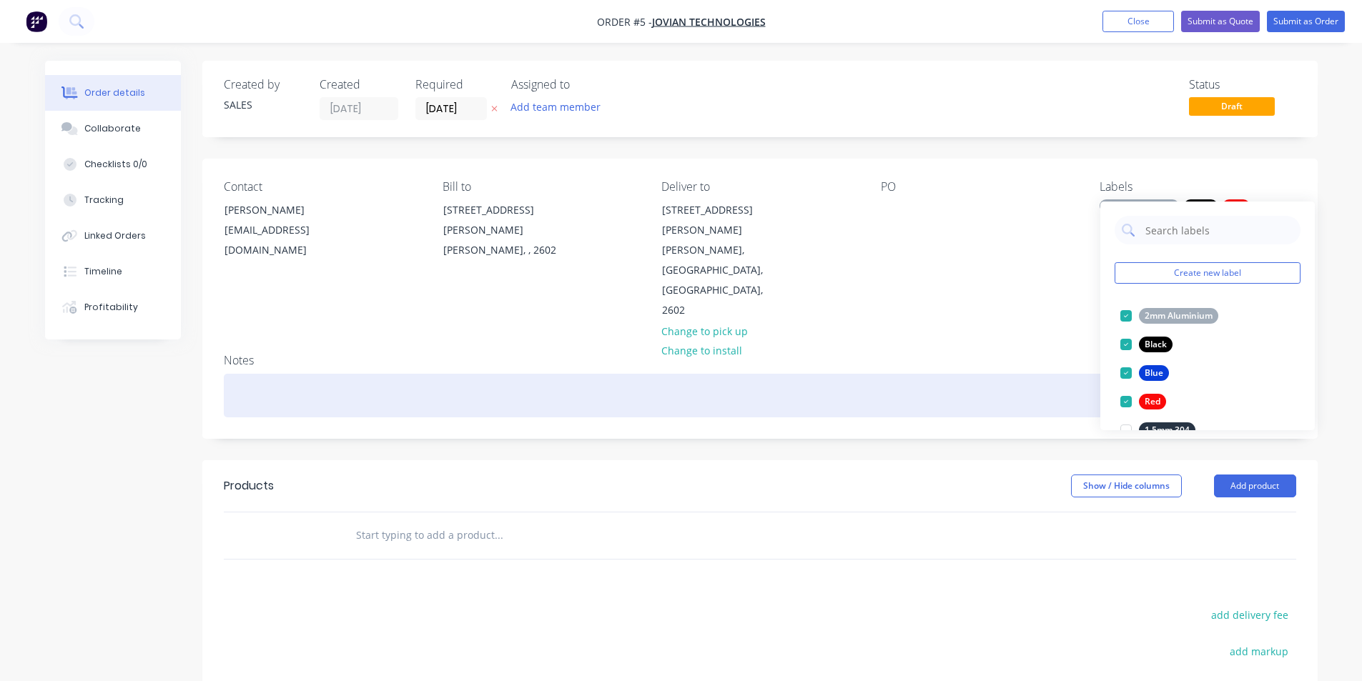
click at [989, 374] on div at bounding box center [760, 396] width 1072 height 44
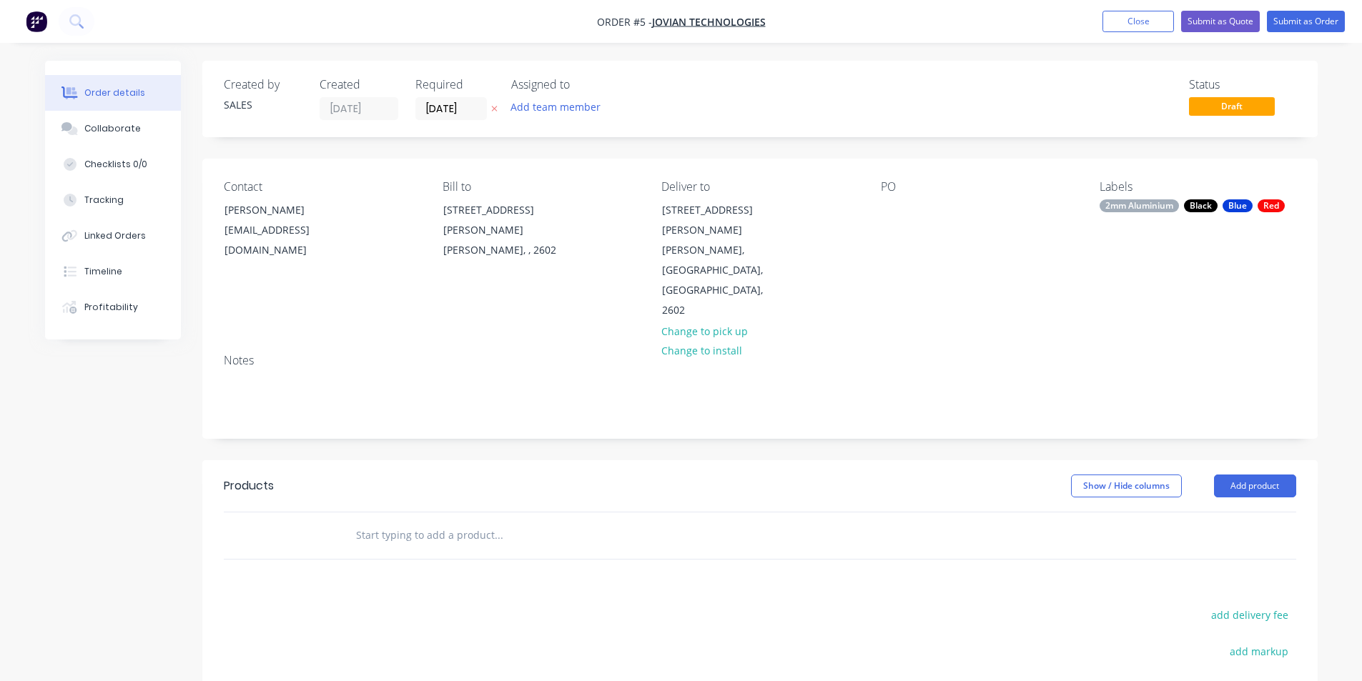
click at [1169, 223] on div "Labels 2mm Aluminium Black Blue Red" at bounding box center [1197, 250] width 196 height 141
click at [1162, 199] on div "2mm Aluminium" at bounding box center [1138, 205] width 79 height 13
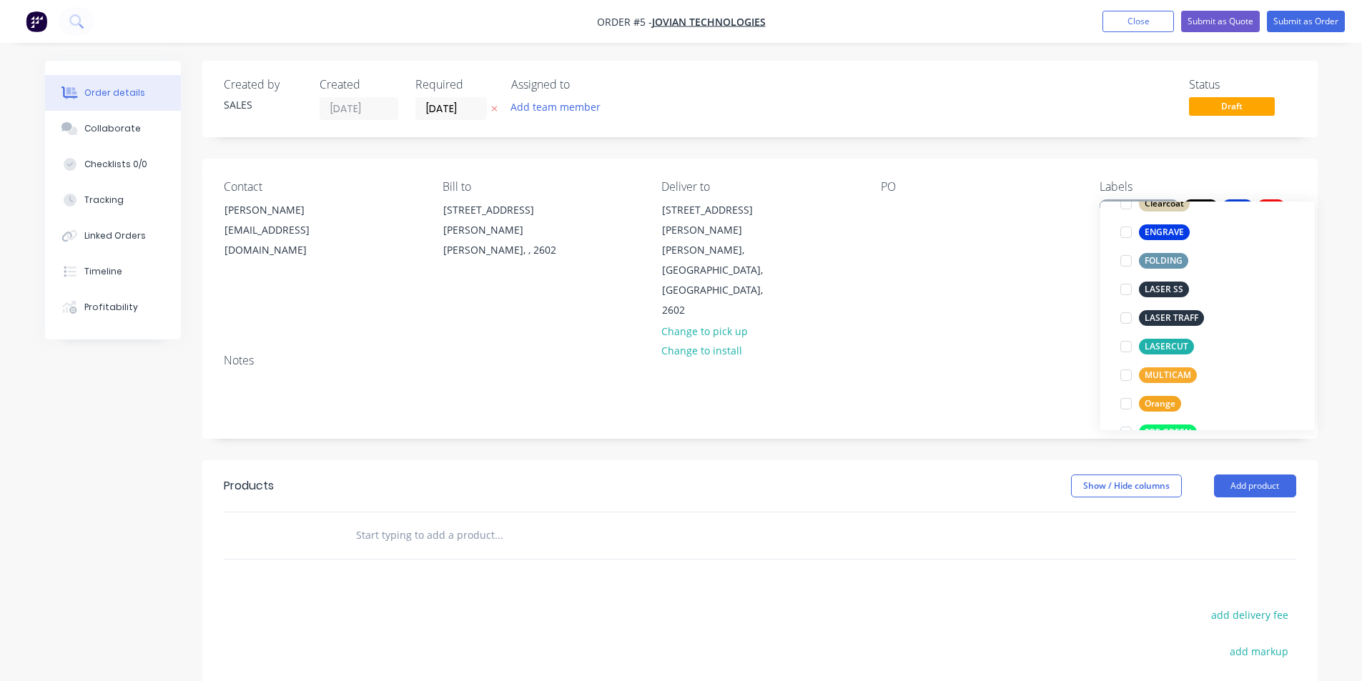
scroll to position [500, 0]
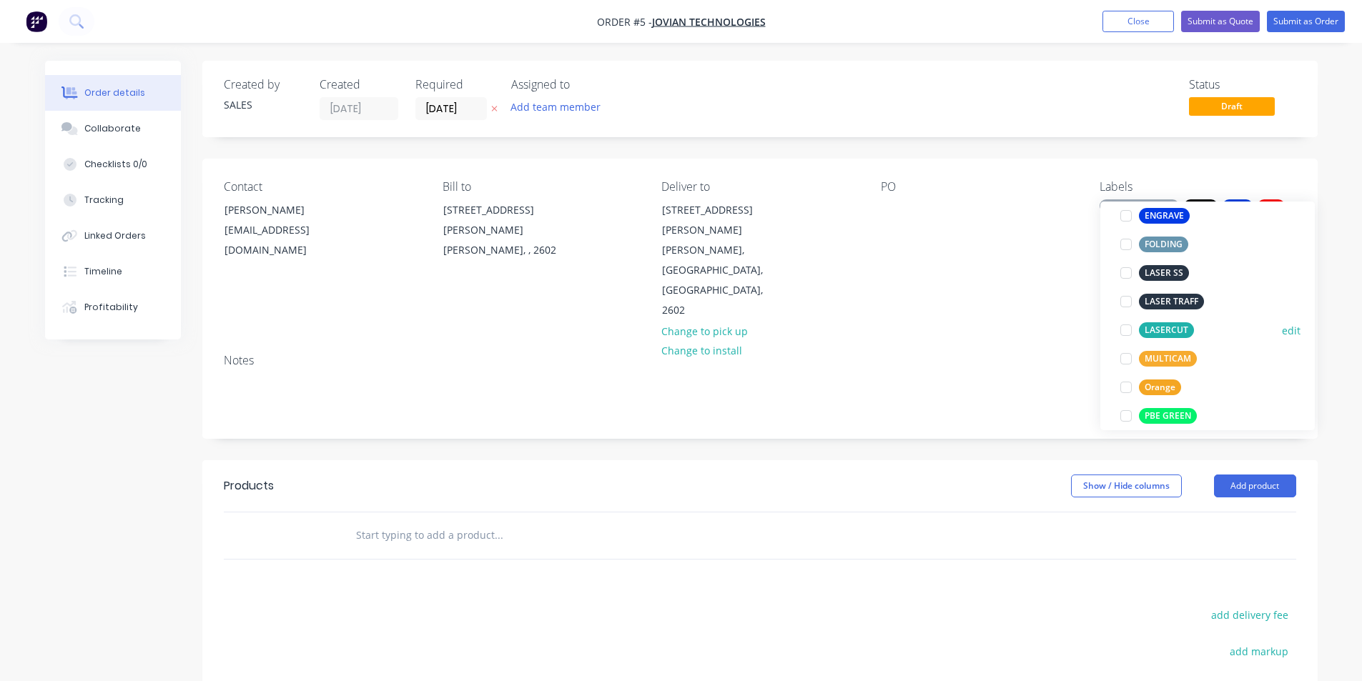
click at [1124, 329] on div at bounding box center [1126, 330] width 29 height 29
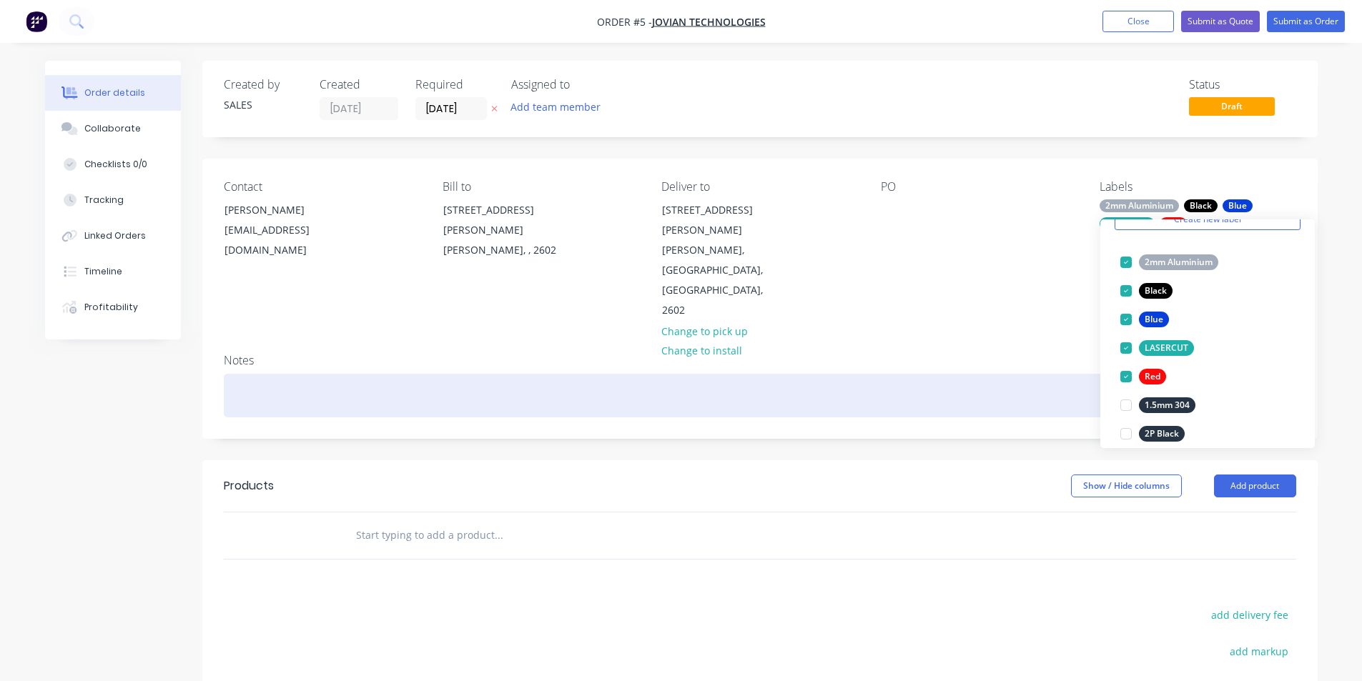
click at [909, 374] on div at bounding box center [760, 396] width 1072 height 44
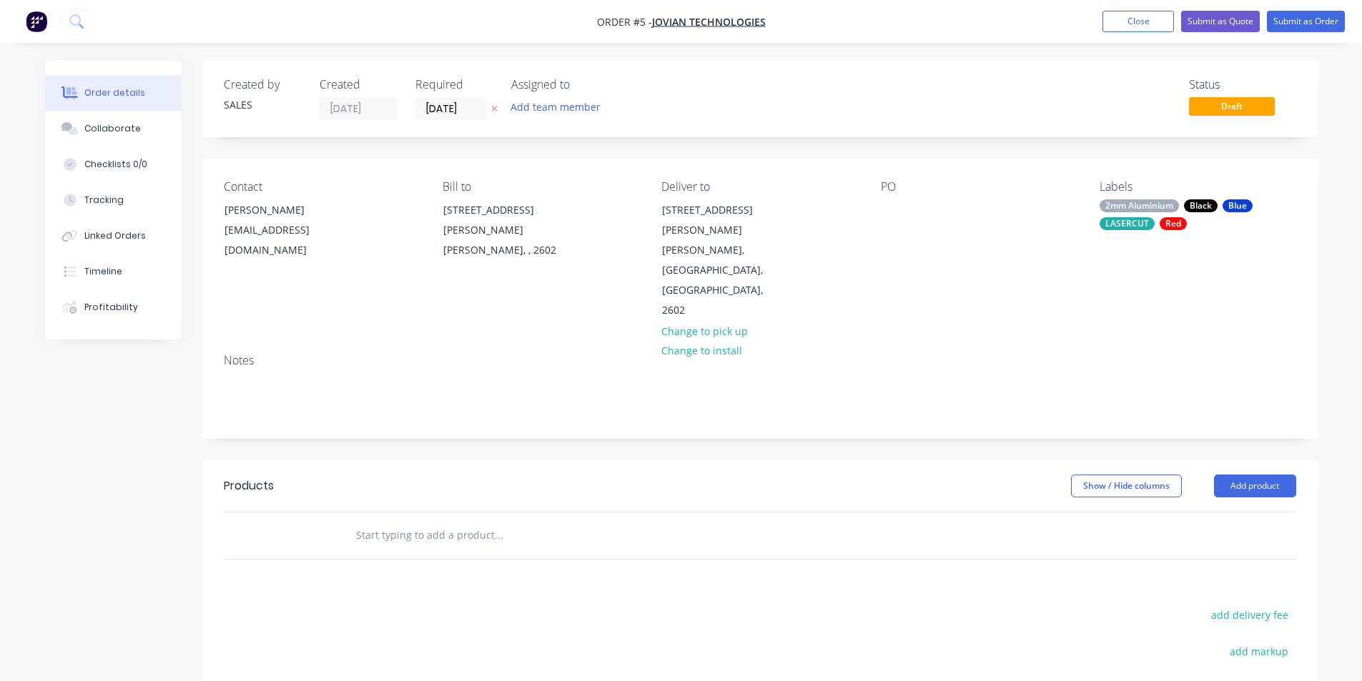
click at [404, 521] on input "text" at bounding box center [498, 535] width 286 height 29
click at [445, 521] on input "text" at bounding box center [498, 535] width 286 height 29
type input "LCU20W Panel"
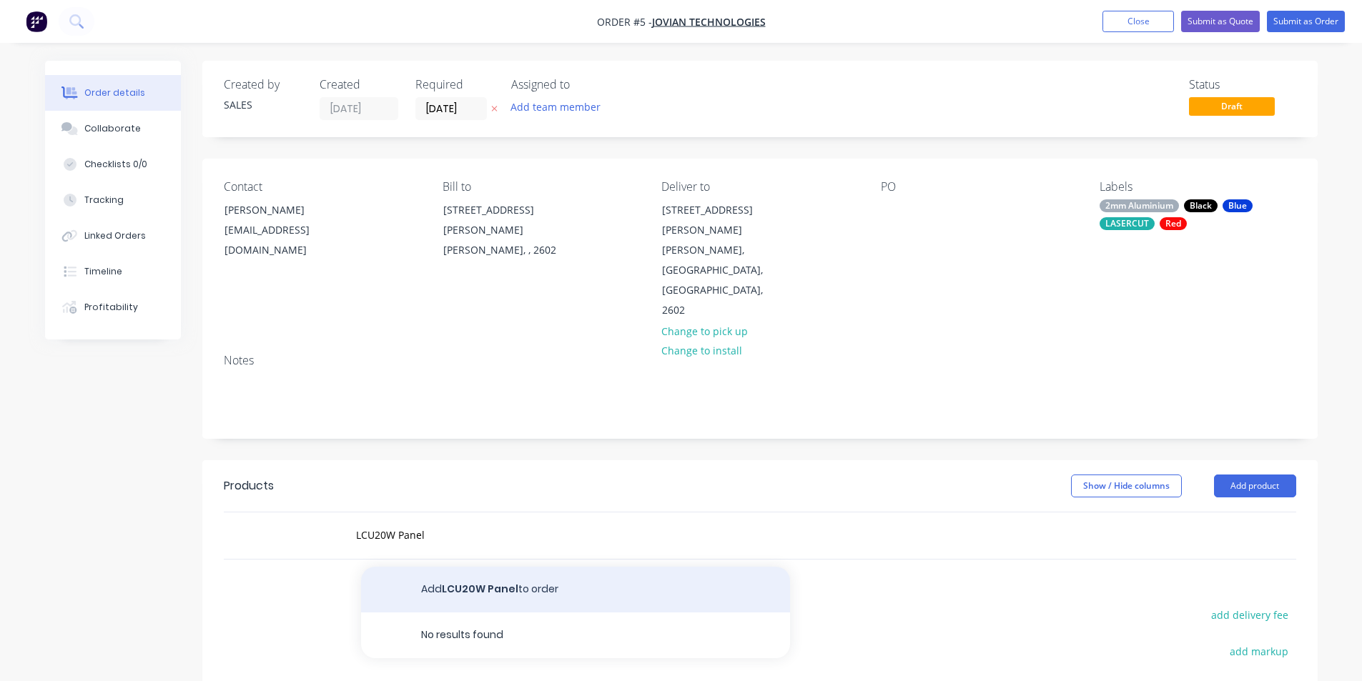
click at [617, 567] on button "Add LCU20W Panel to order" at bounding box center [575, 590] width 429 height 46
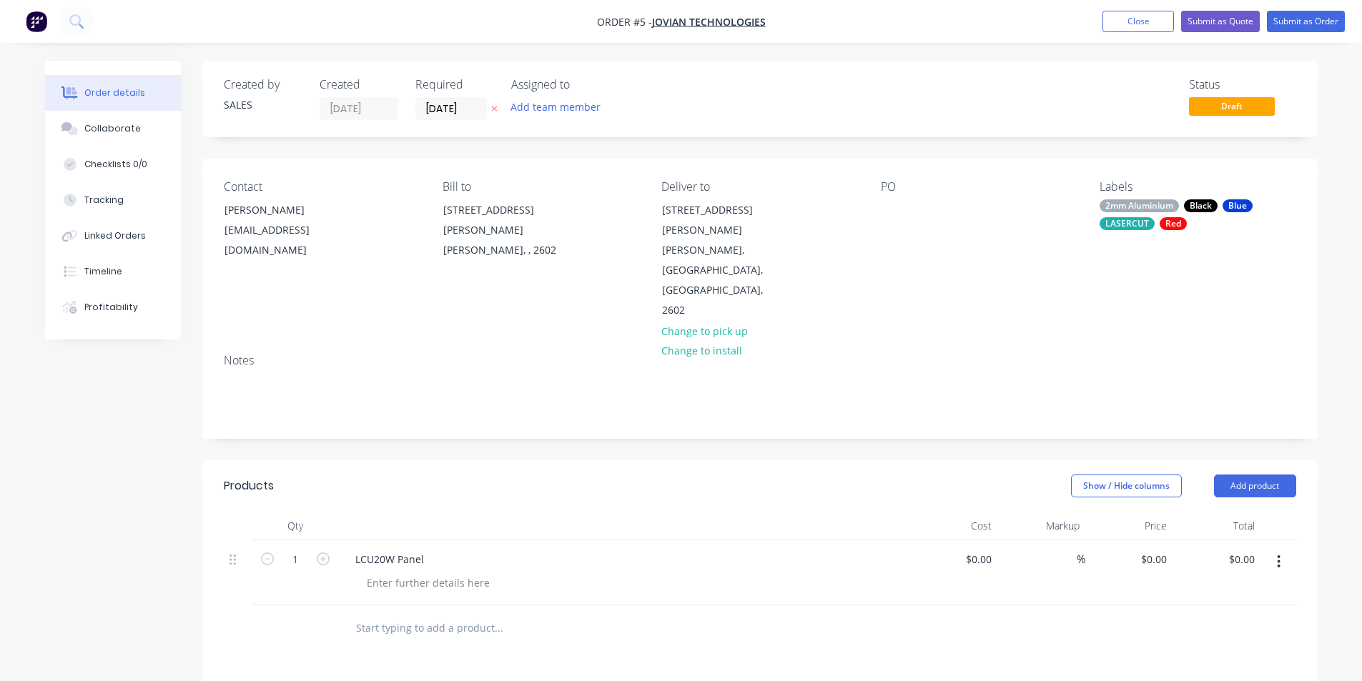
click at [986, 540] on div "$0.00 $0.00" at bounding box center [954, 572] width 88 height 65
click at [981, 549] on input at bounding box center [989, 559] width 16 height 21
type input "$135.00"
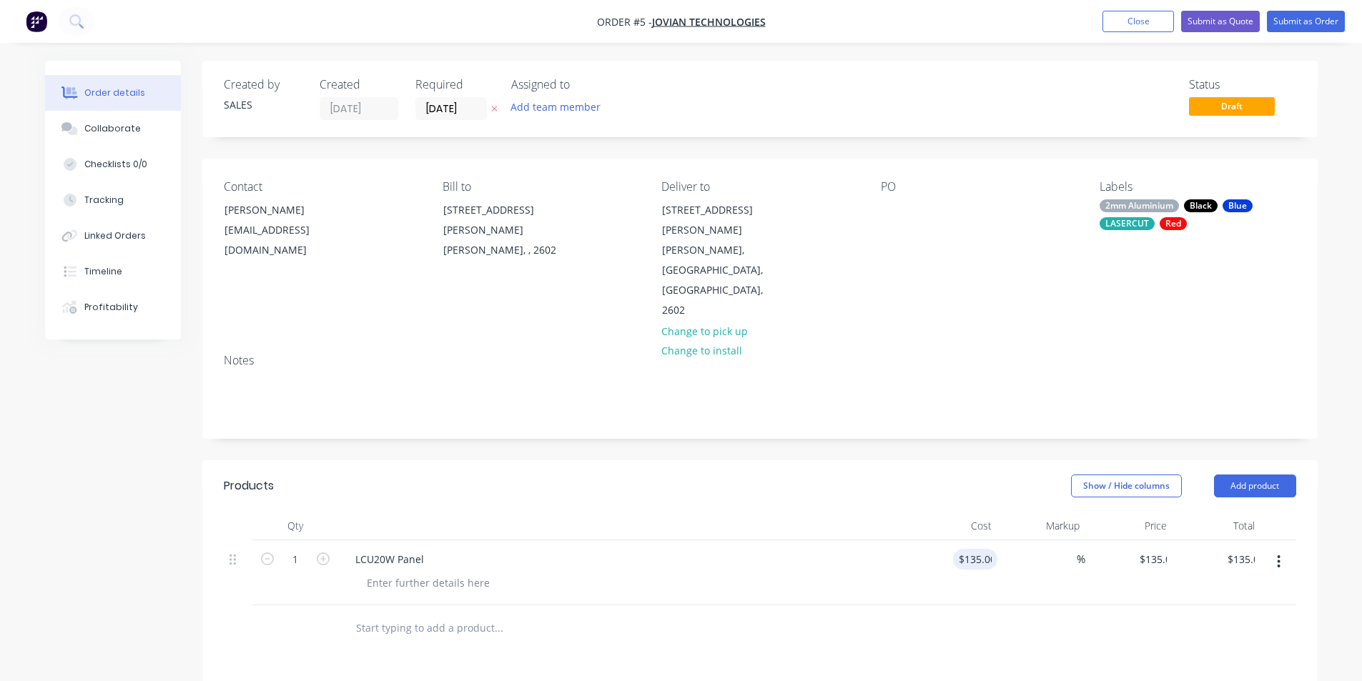
click at [437, 614] on input "text" at bounding box center [498, 628] width 286 height 29
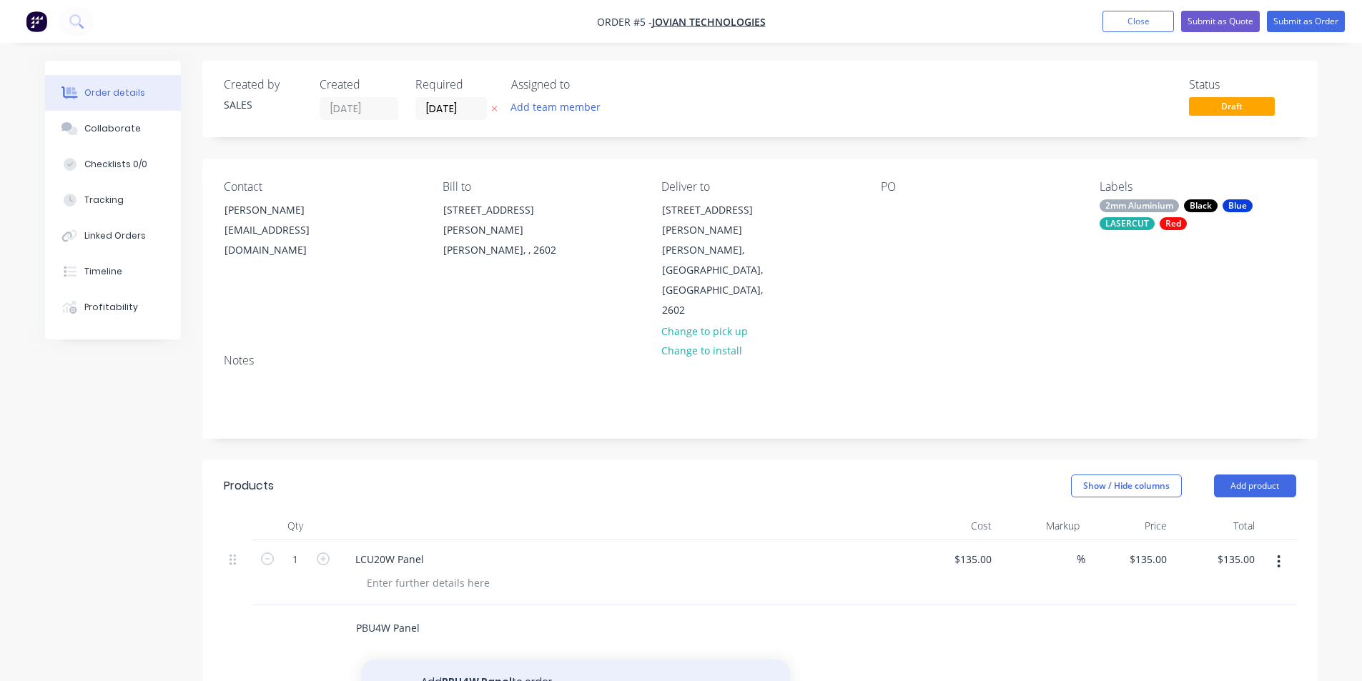
type input "PBU4W Panel"
click at [475, 660] on button "Add PBU4W Panel to order" at bounding box center [575, 683] width 429 height 46
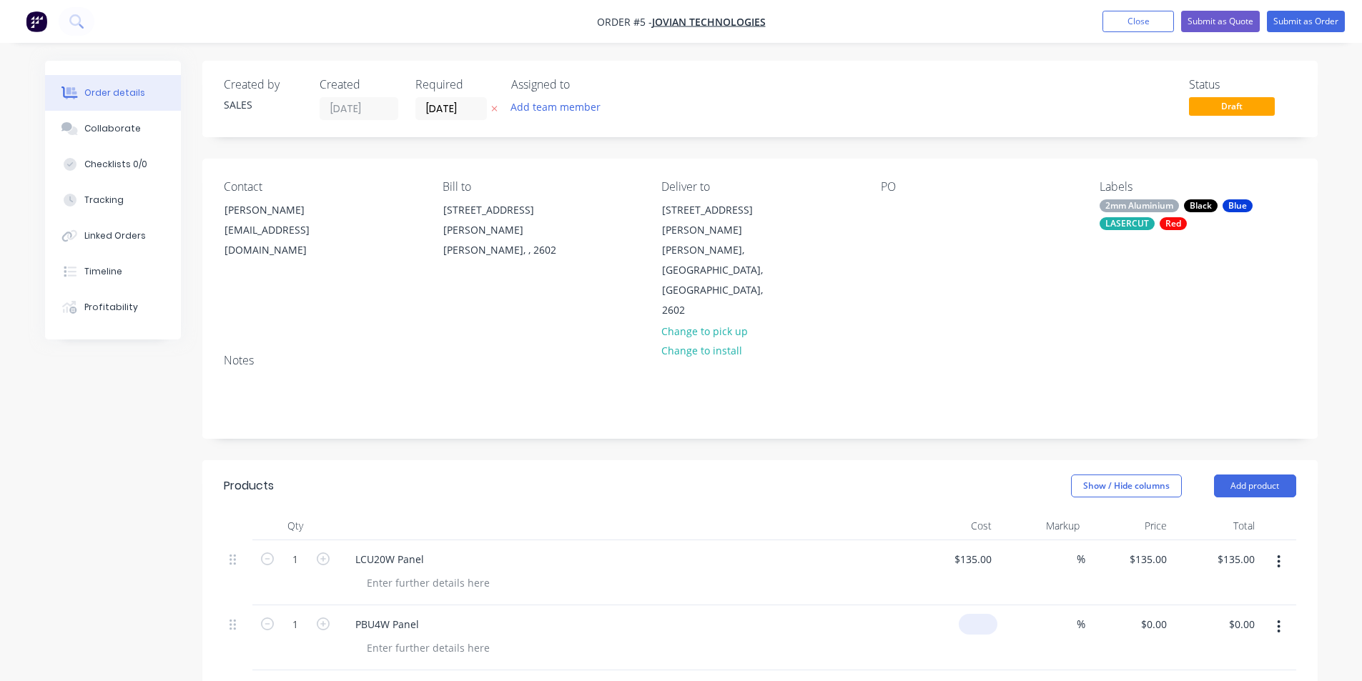
click at [981, 614] on input at bounding box center [980, 624] width 33 height 21
type input "$122.00"
click at [1080, 605] on div "%" at bounding box center [1041, 637] width 88 height 65
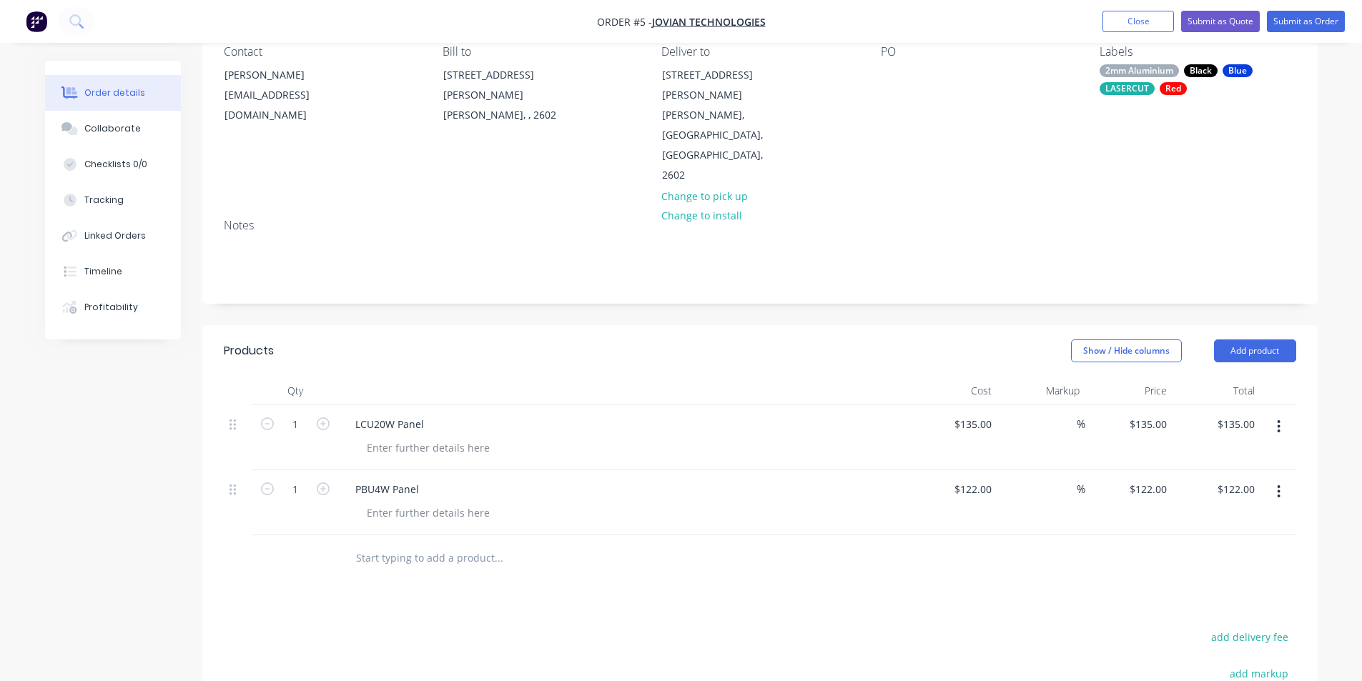
scroll to position [0, 0]
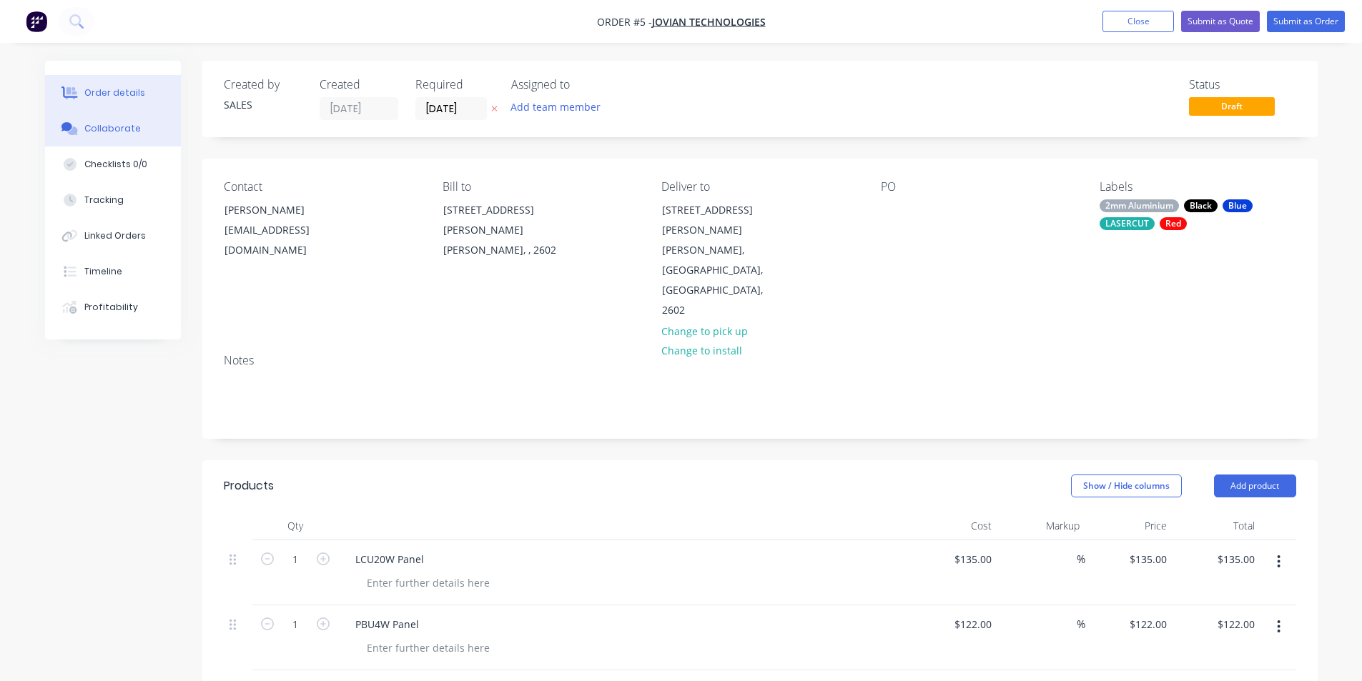
click at [153, 124] on button "Collaborate" at bounding box center [113, 129] width 136 height 36
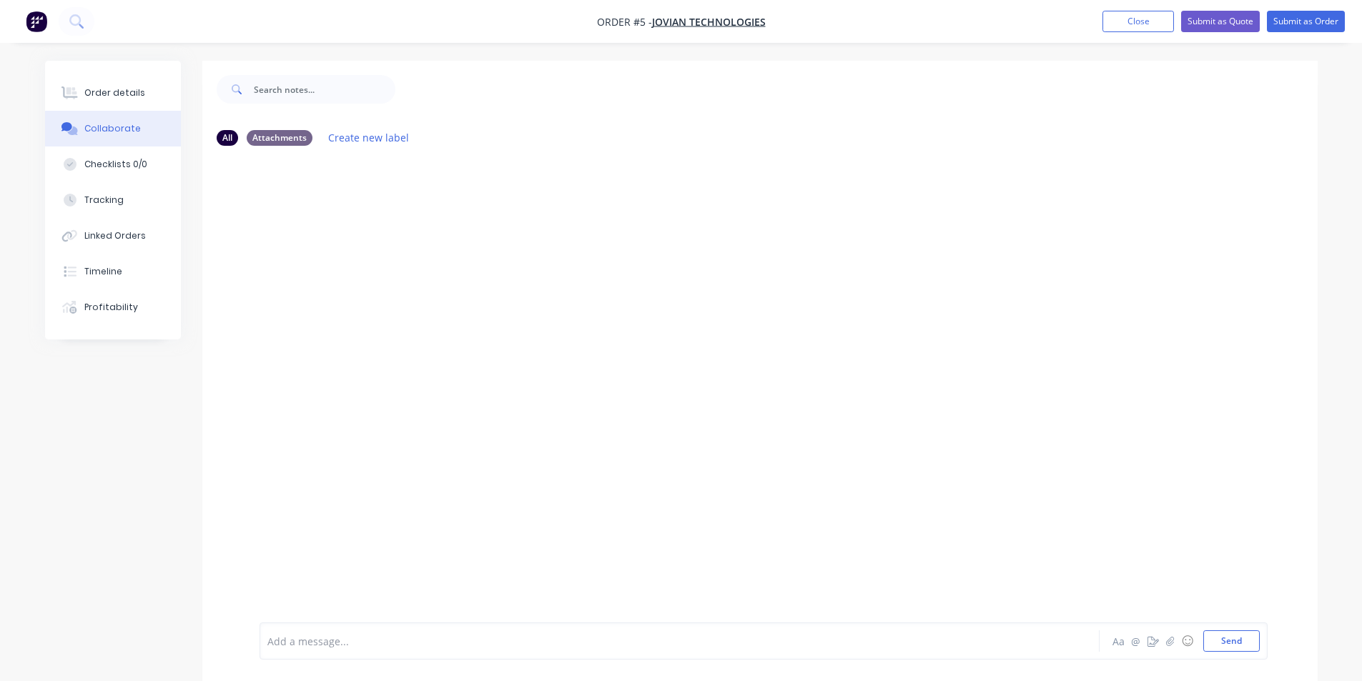
click at [352, 648] on div at bounding box center [639, 641] width 743 height 15
click at [531, 498] on div at bounding box center [759, 389] width 1115 height 465
click at [317, 640] on div "Add a message..." at bounding box center [639, 640] width 744 height 21
click at [285, 129] on div "Attachments" at bounding box center [280, 137] width 66 height 16
click at [293, 644] on div at bounding box center [639, 641] width 743 height 15
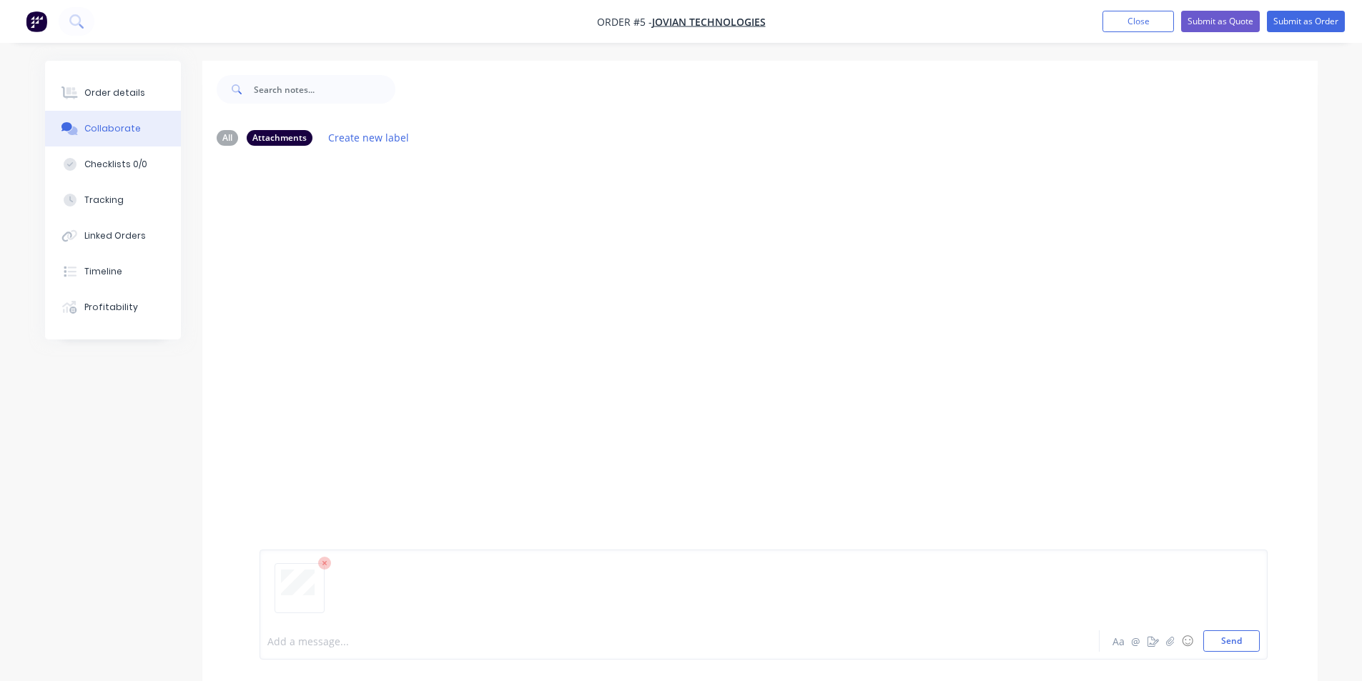
click at [604, 518] on div at bounding box center [759, 389] width 1115 height 465
click at [572, 609] on div at bounding box center [763, 594] width 992 height 73
click at [1237, 648] on button "Send" at bounding box center [1231, 640] width 56 height 21
click at [347, 640] on div at bounding box center [639, 641] width 743 height 15
click at [779, 630] on div at bounding box center [763, 594] width 992 height 73
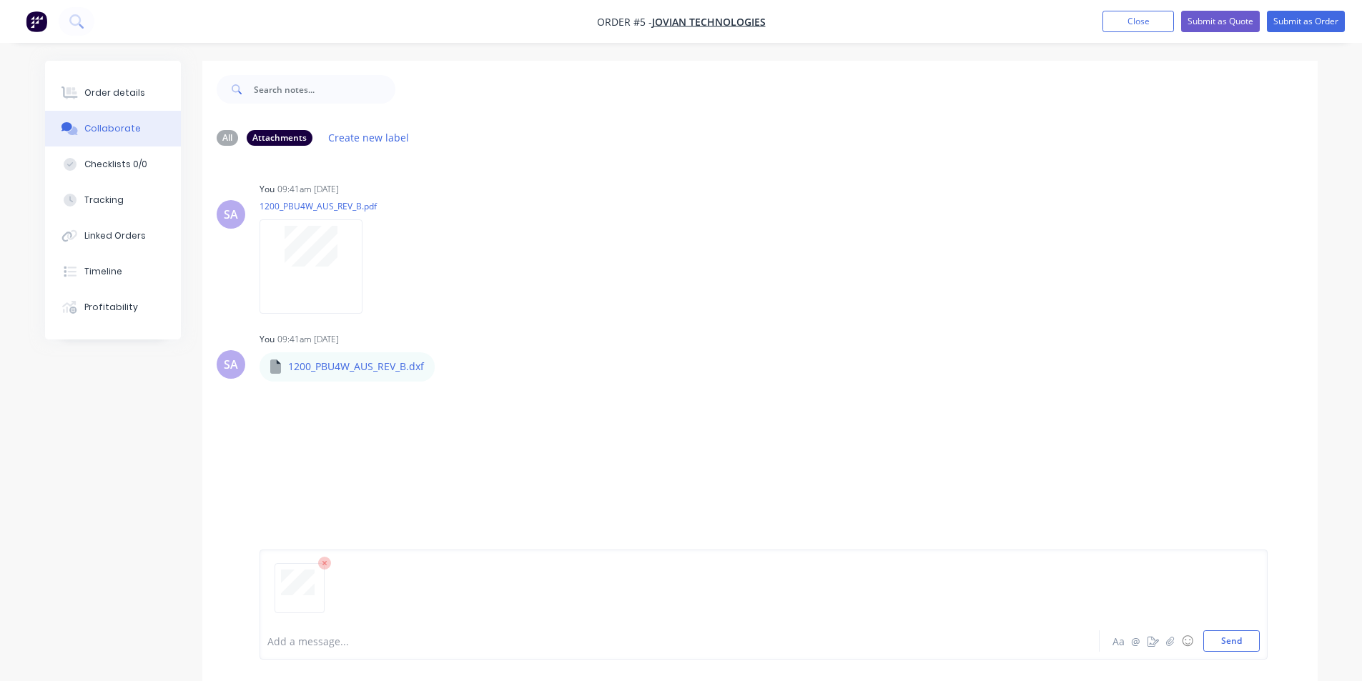
click at [721, 613] on div at bounding box center [763, 594] width 992 height 73
click at [357, 610] on div at bounding box center [763, 594] width 992 height 73
click at [1245, 643] on button "Send" at bounding box center [1231, 640] width 56 height 21
click at [548, 615] on div at bounding box center [763, 594] width 992 height 73
click at [1251, 644] on button "Send" at bounding box center [1231, 640] width 56 height 21
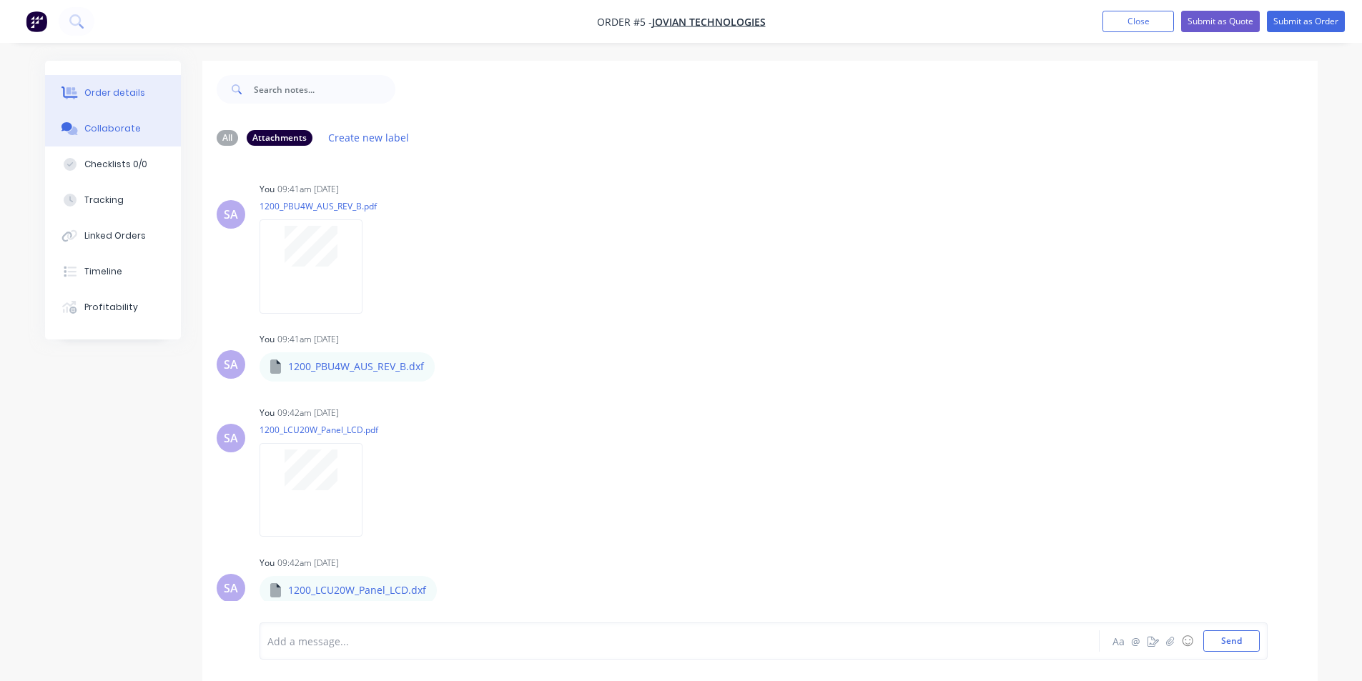
click at [140, 96] on button "Order details" at bounding box center [113, 93] width 136 height 36
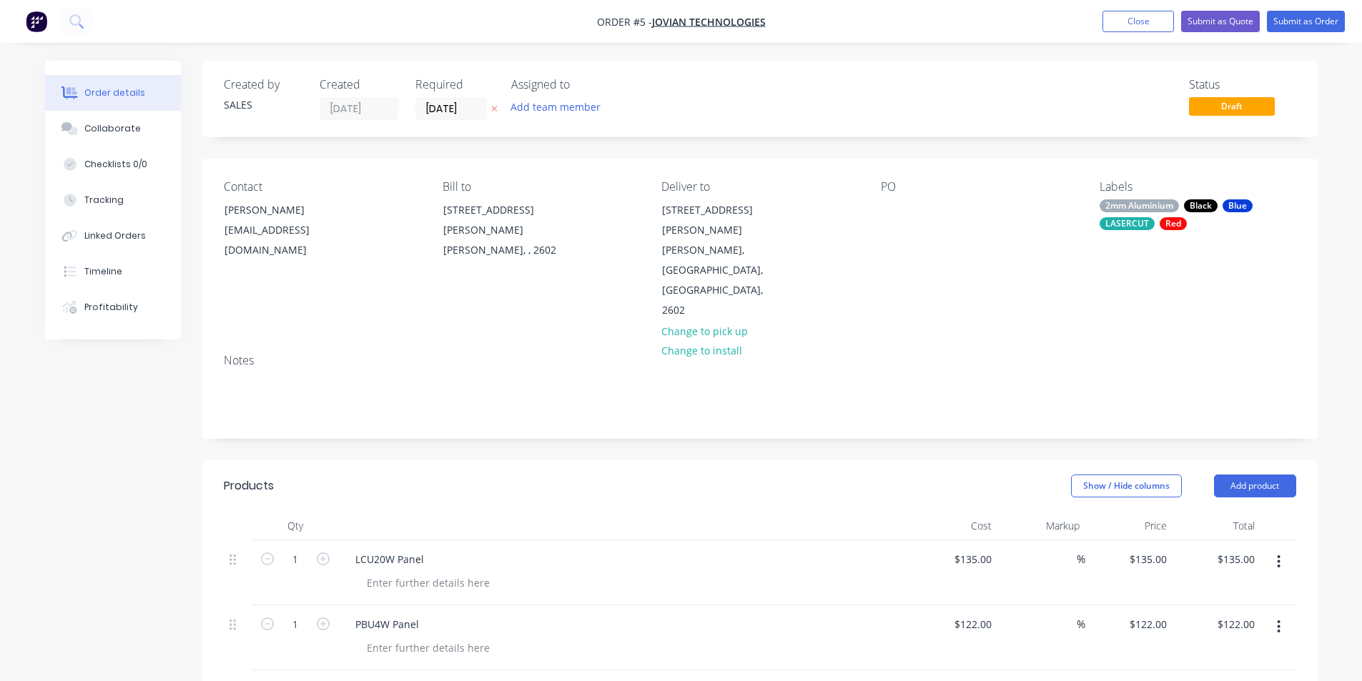
click at [916, 180] on div "PO" at bounding box center [979, 187] width 196 height 14
click at [886, 180] on div "PO" at bounding box center [979, 187] width 196 height 14
click at [892, 199] on div at bounding box center [892, 209] width 23 height 21
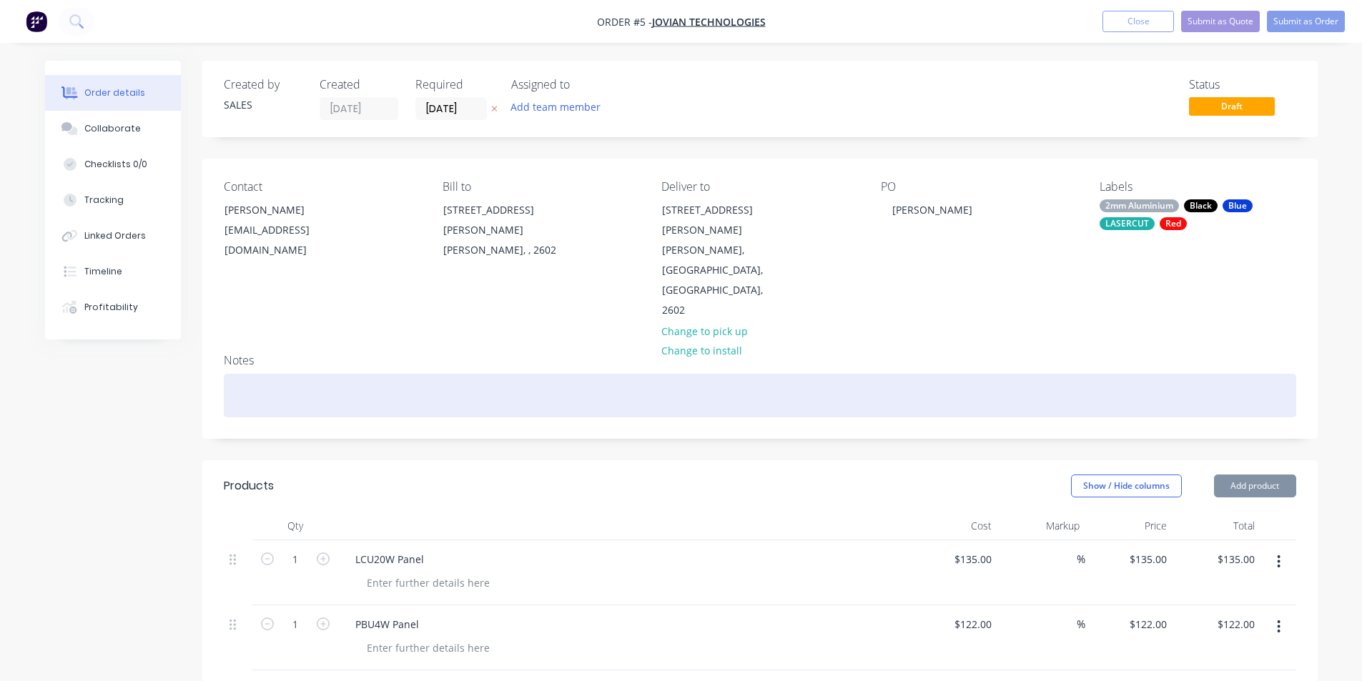
drag, startPoint x: 700, startPoint y: 302, endPoint x: 535, endPoint y: 302, distance: 165.1
click at [696, 374] on div at bounding box center [760, 396] width 1072 height 44
click at [274, 374] on div at bounding box center [760, 396] width 1072 height 44
click at [265, 374] on div at bounding box center [760, 396] width 1072 height 44
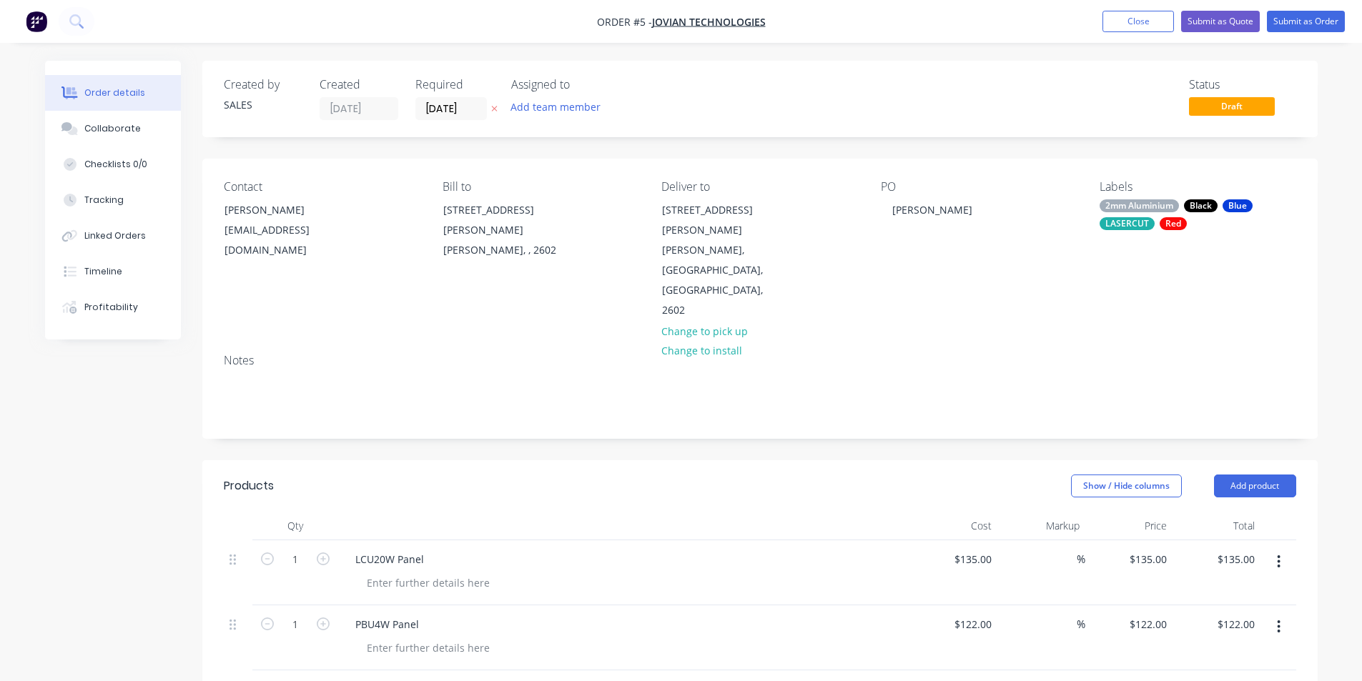
click at [1340, 98] on div "Order details Collaborate Checklists 0/0 Tracking Linked Orders Timeline Profit…" at bounding box center [681, 540] width 1362 height 1081
click at [1313, 23] on button "Submit as Order" at bounding box center [1306, 21] width 78 height 21
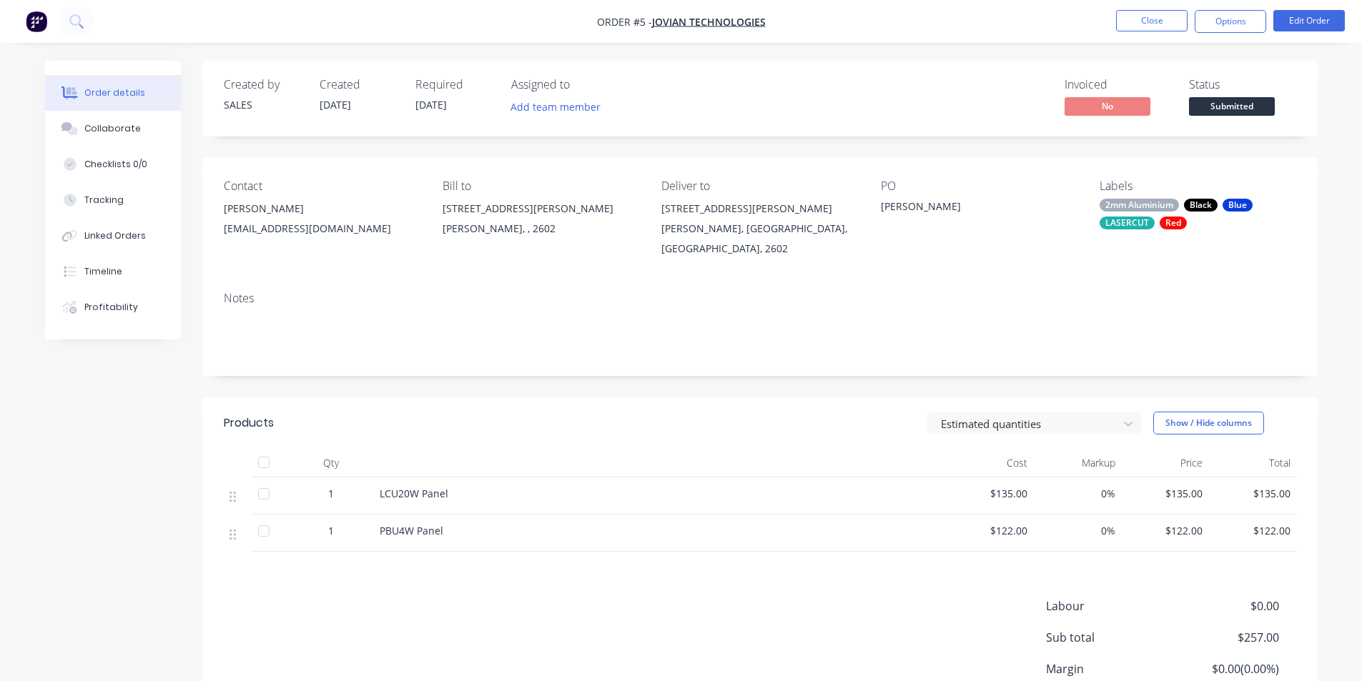
click at [33, 25] on img "button" at bounding box center [36, 21] width 21 height 21
